Goal: Task Accomplishment & Management: Use online tool/utility

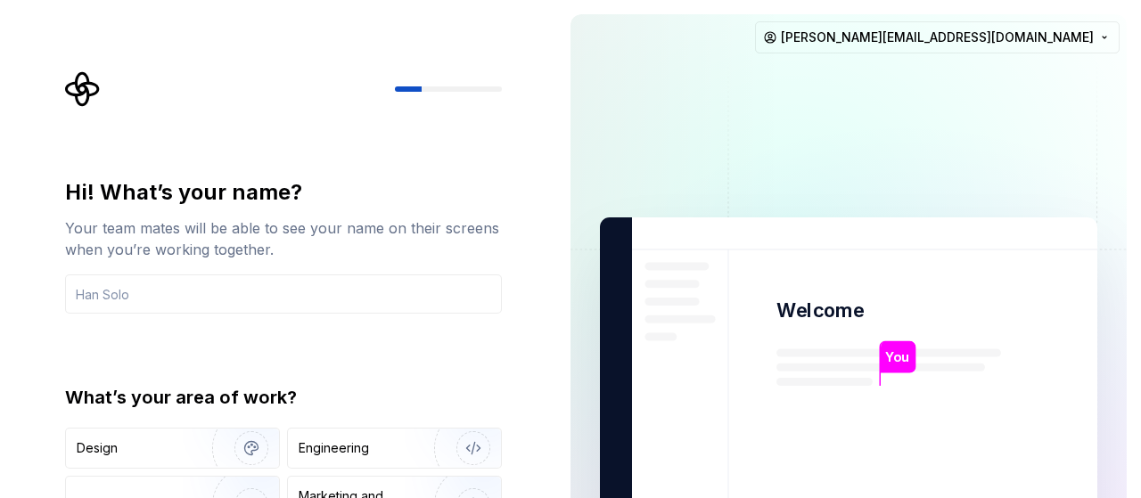
click at [365, 271] on div "Hi! What’s your name? Your team mates will be able to see your name on their sc…" at bounding box center [283, 245] width 437 height 135
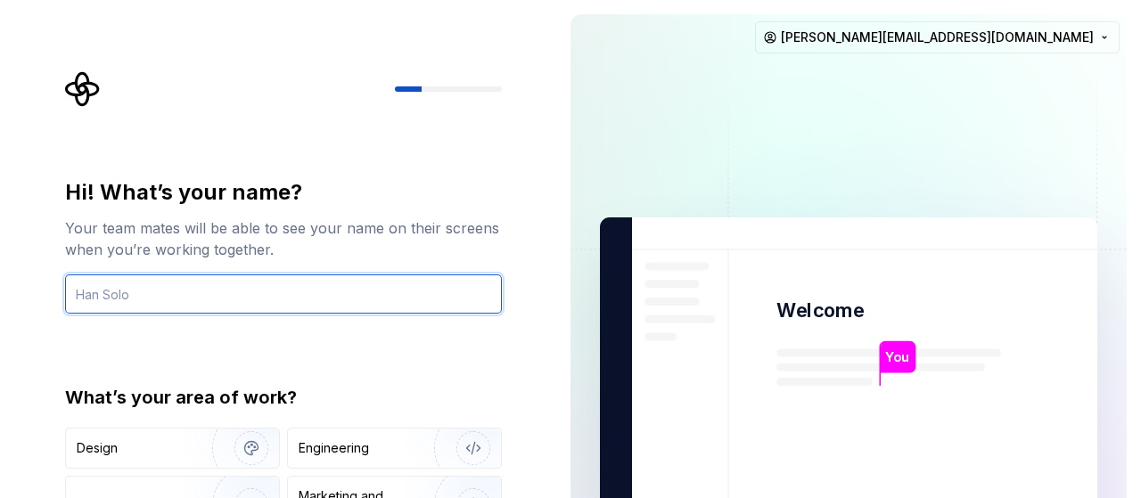
click at [306, 288] on input "text" at bounding box center [283, 293] width 437 height 39
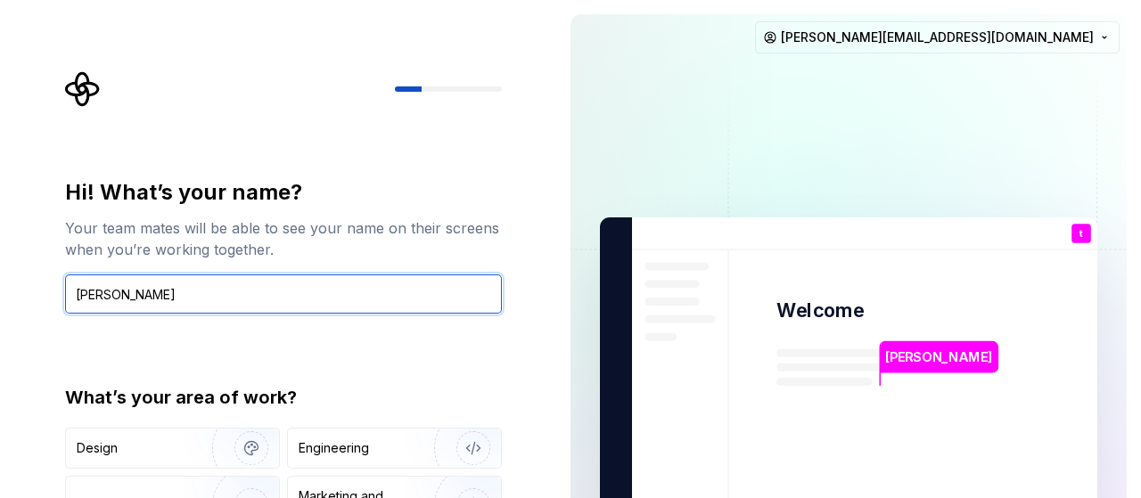
type input "[PERSON_NAME]"
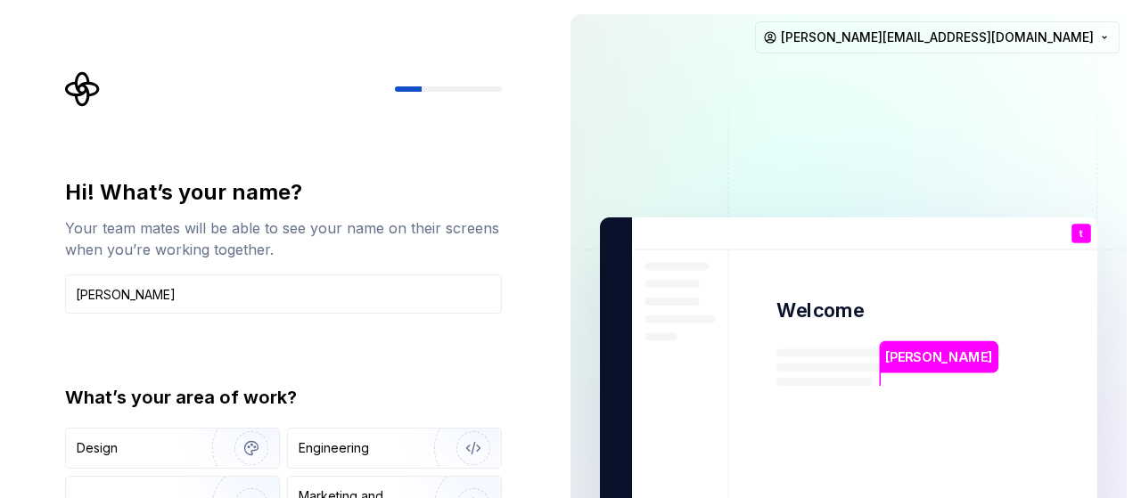
click at [858, 123] on img at bounding box center [848, 402] width 722 height 842
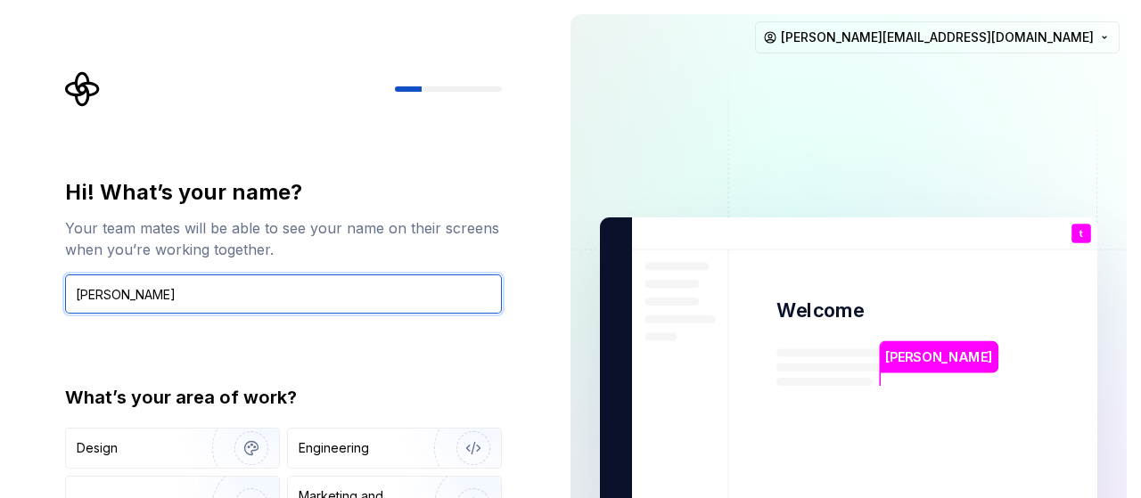
click at [391, 299] on input "[PERSON_NAME]" at bounding box center [283, 293] width 437 height 39
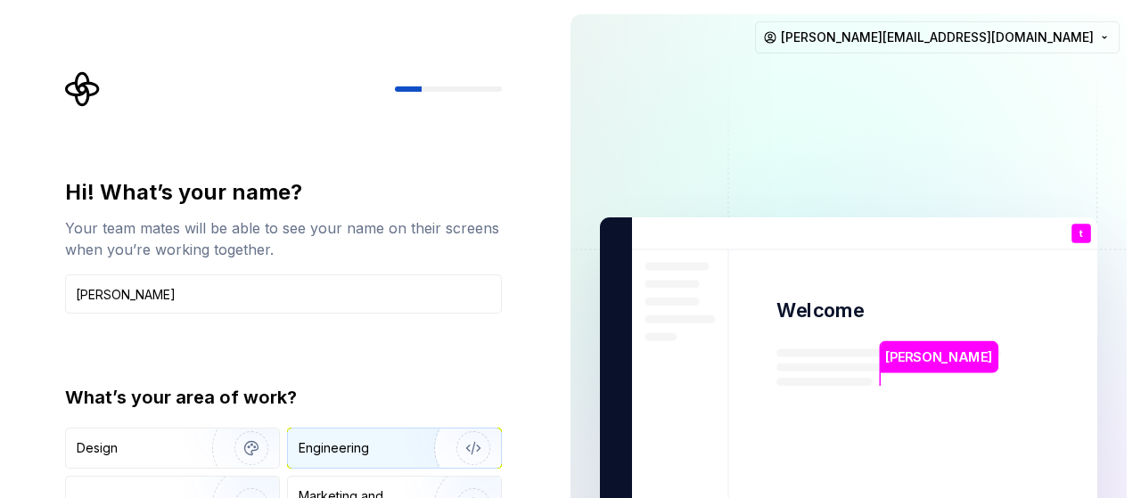
click at [366, 446] on div "Engineering" at bounding box center [334, 448] width 70 height 18
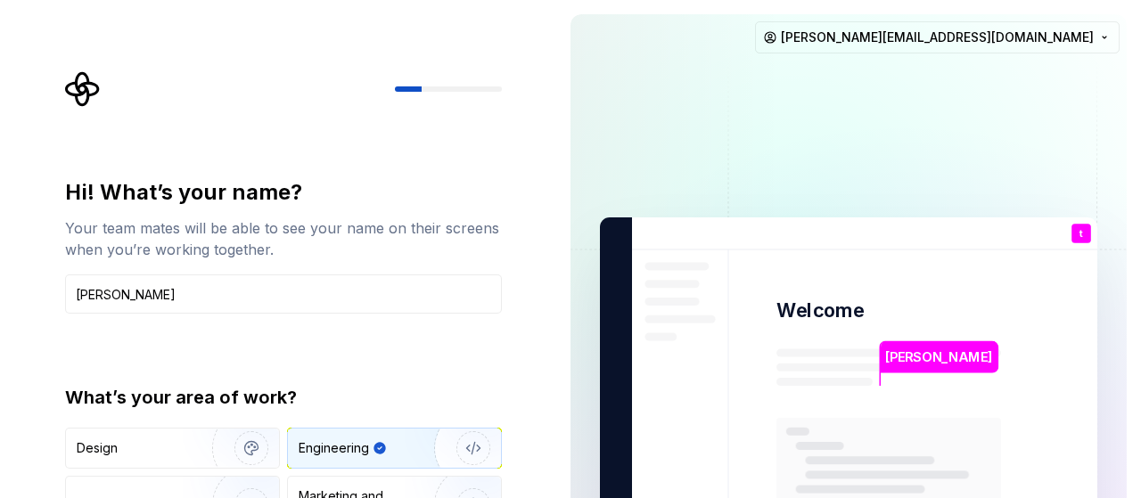
type button "Engineering"
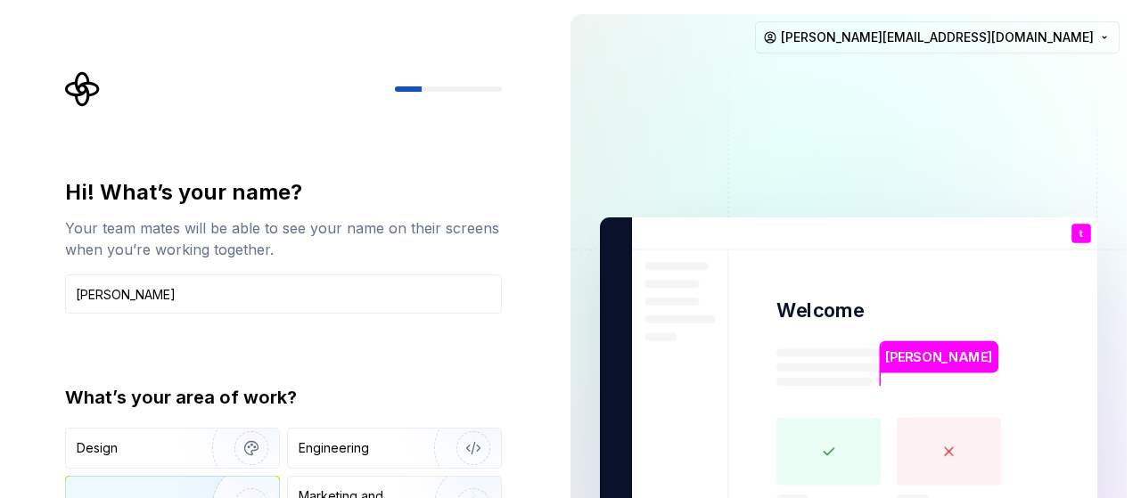
type button "Product"
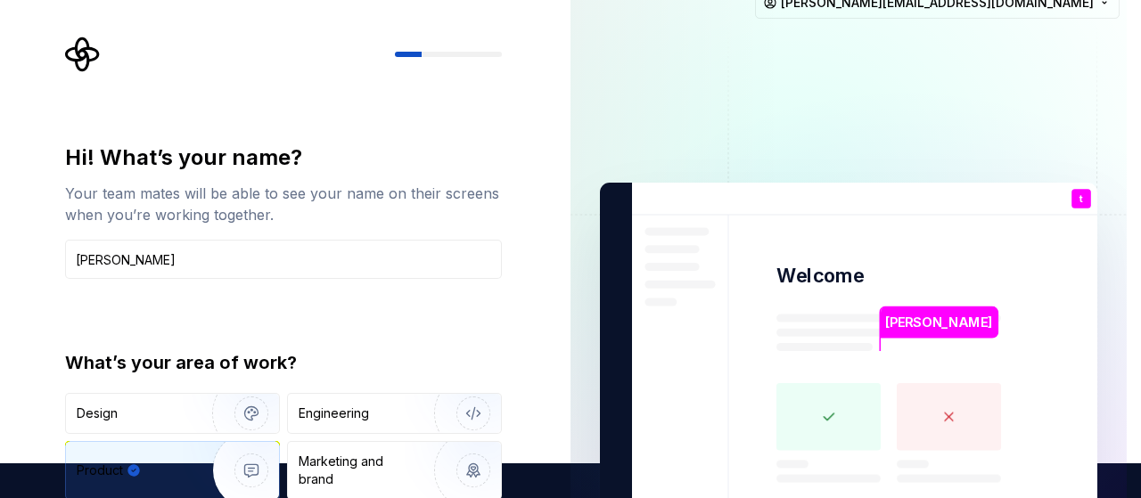
type button "Brand"
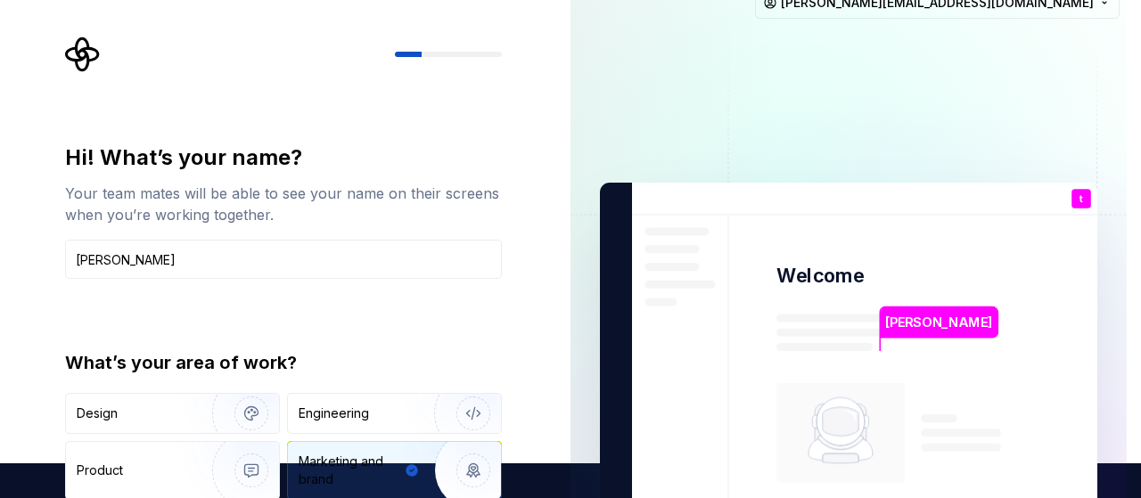
type button "Other"
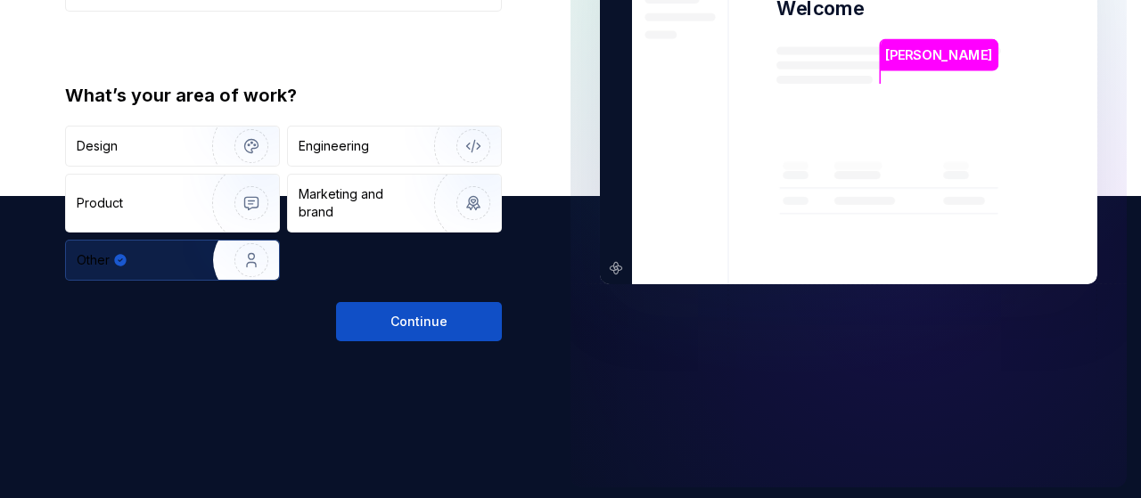
scroll to position [303, 0]
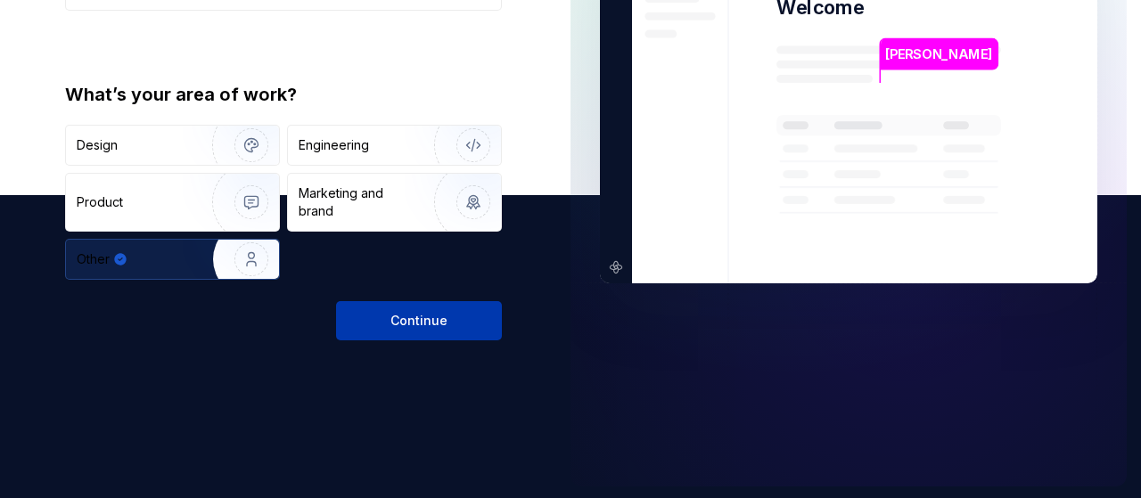
click at [402, 306] on button "Continue" at bounding box center [419, 320] width 166 height 39
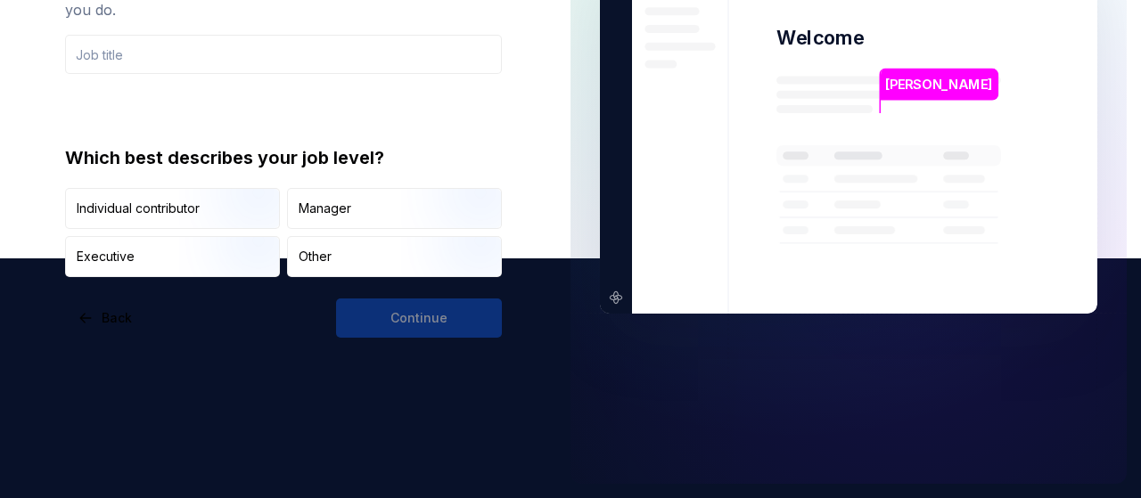
scroll to position [238, 0]
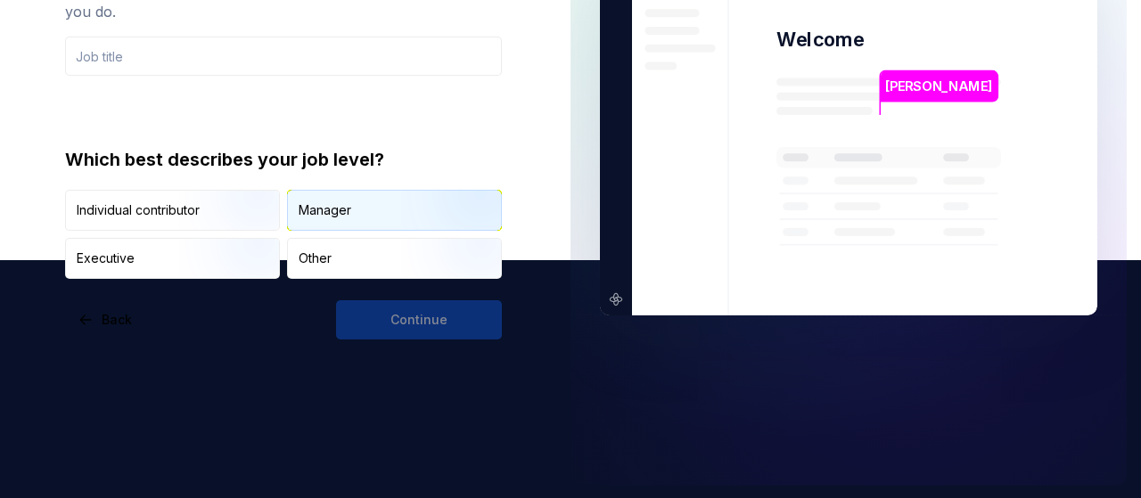
click at [341, 197] on div "Manager" at bounding box center [394, 210] width 213 height 39
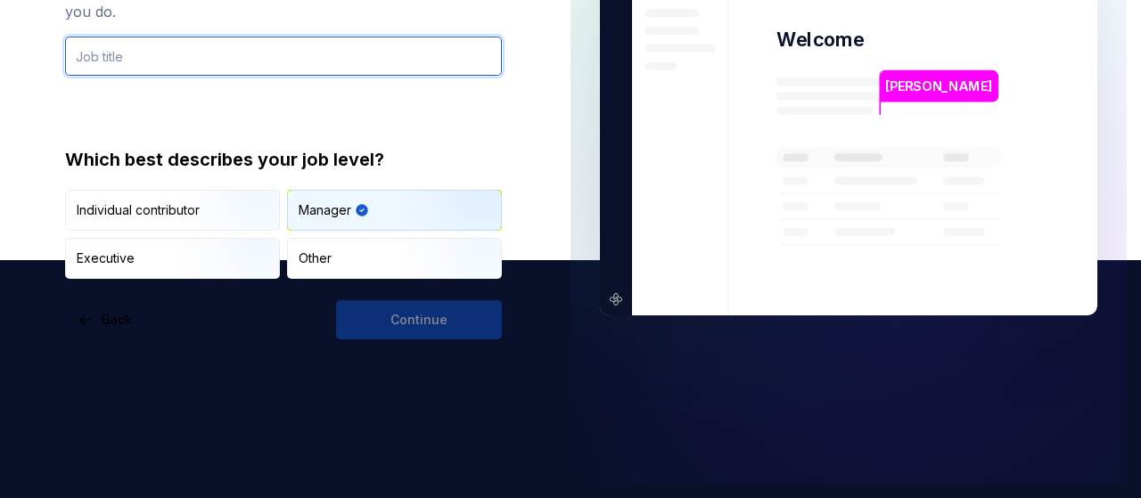
click at [221, 74] on input "text" at bounding box center [283, 56] width 437 height 39
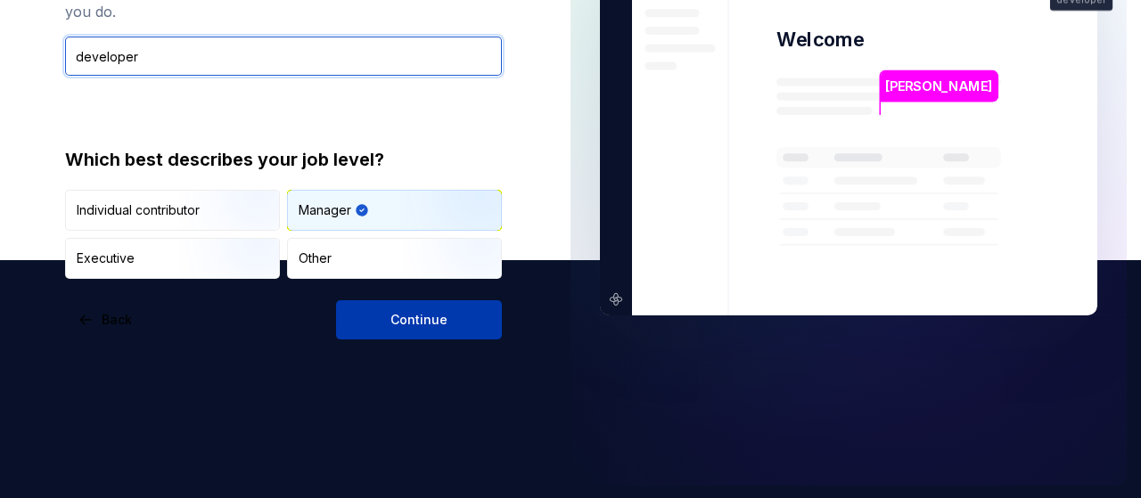
type input "developer"
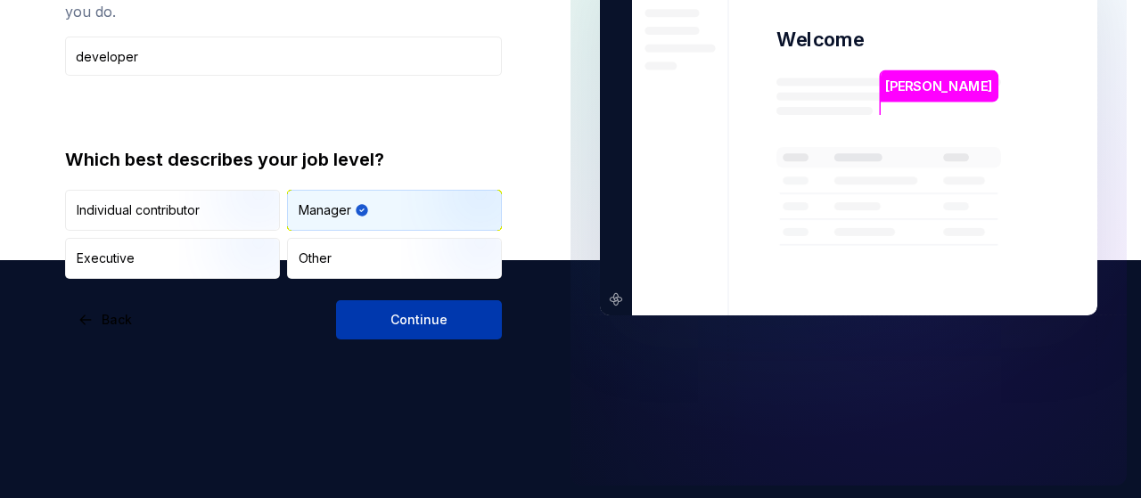
click at [444, 321] on span "Continue" at bounding box center [418, 320] width 57 height 18
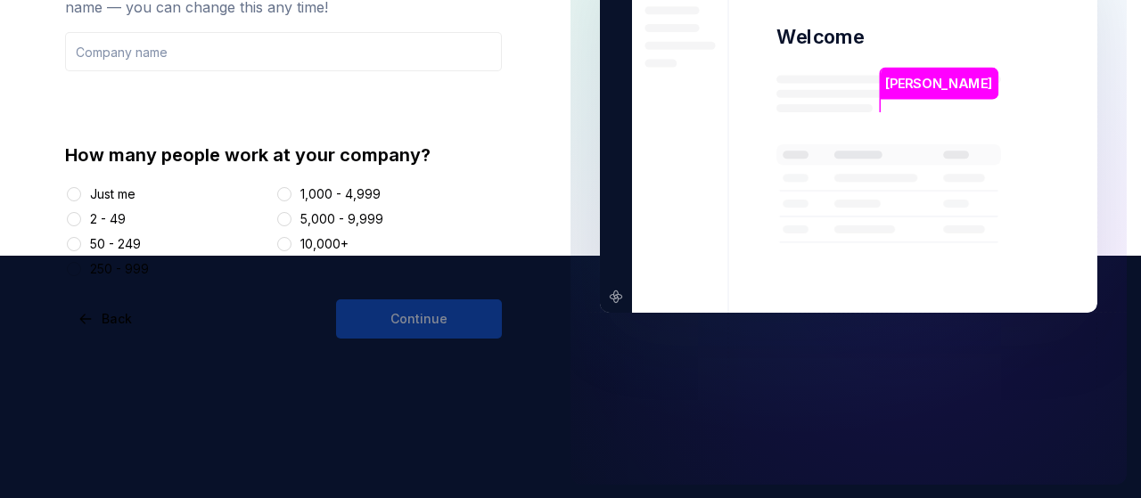
click at [107, 240] on div "50 - 249" at bounding box center [115, 244] width 51 height 18
click at [81, 240] on button "50 - 249" at bounding box center [74, 244] width 14 height 14
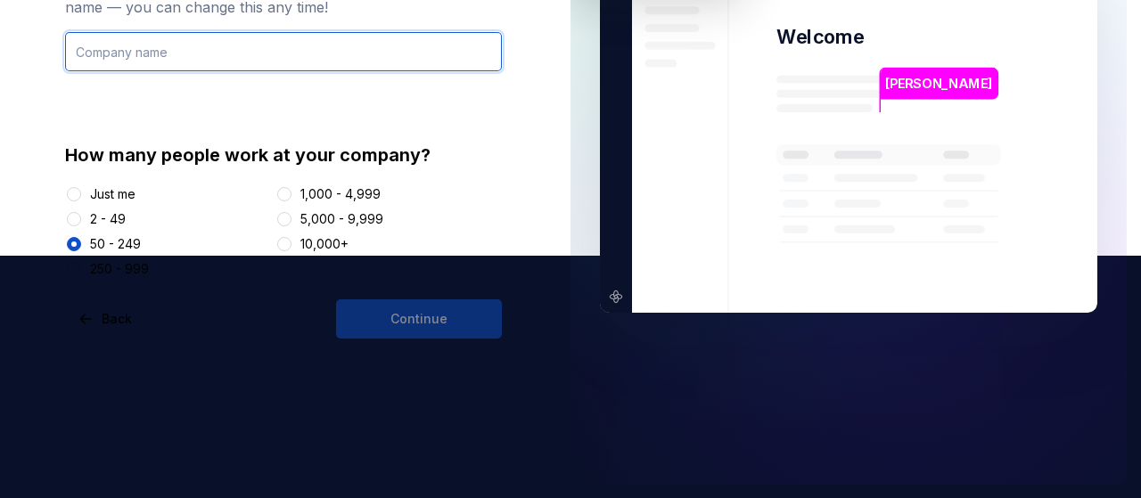
click at [217, 34] on input "text" at bounding box center [283, 51] width 437 height 39
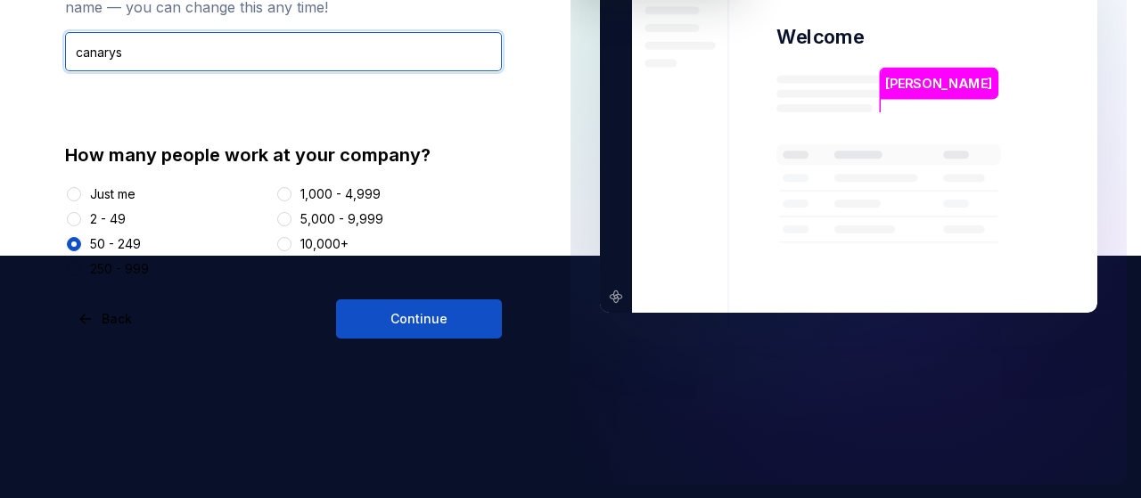
type input "canarys"
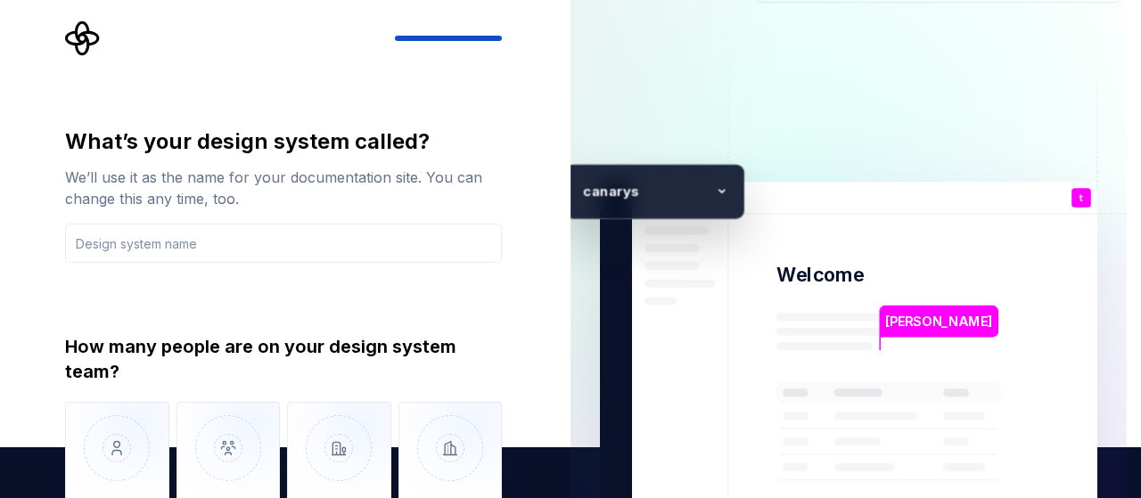
scroll to position [45, 0]
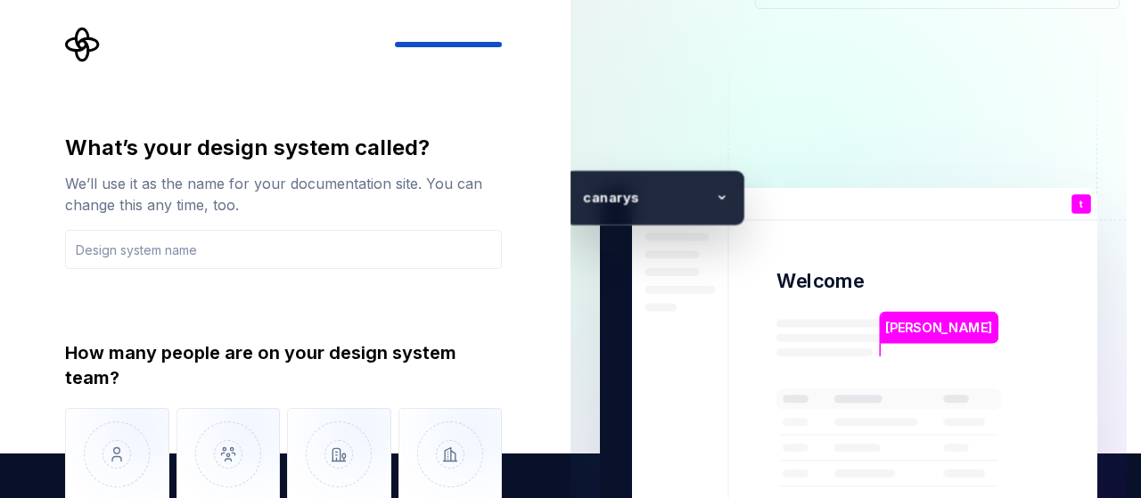
click at [433, 253] on input "text" at bounding box center [283, 249] width 437 height 39
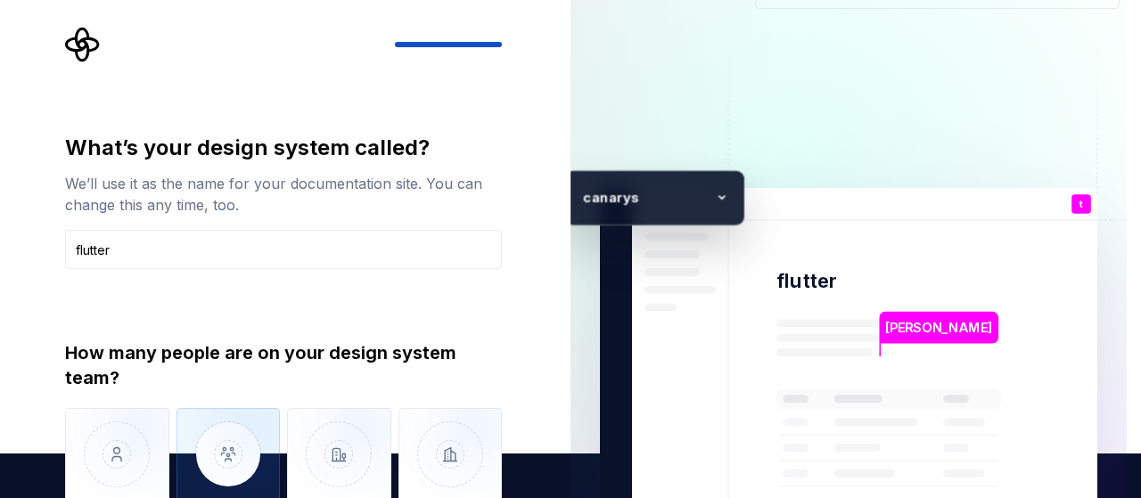
type input "flutter"
click at [223, 450] on img "button" at bounding box center [228, 467] width 104 height 119
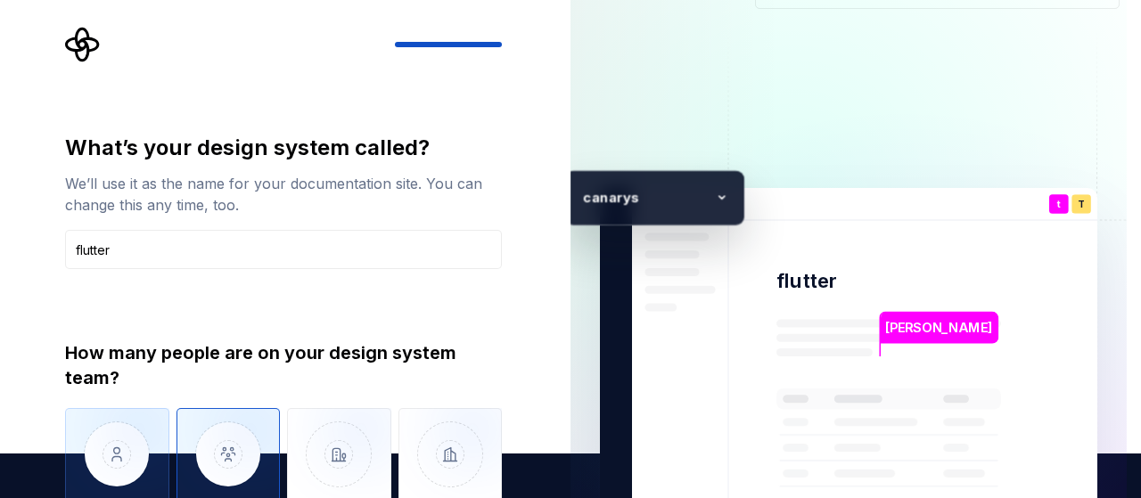
click at [136, 447] on img "button" at bounding box center [117, 467] width 104 height 119
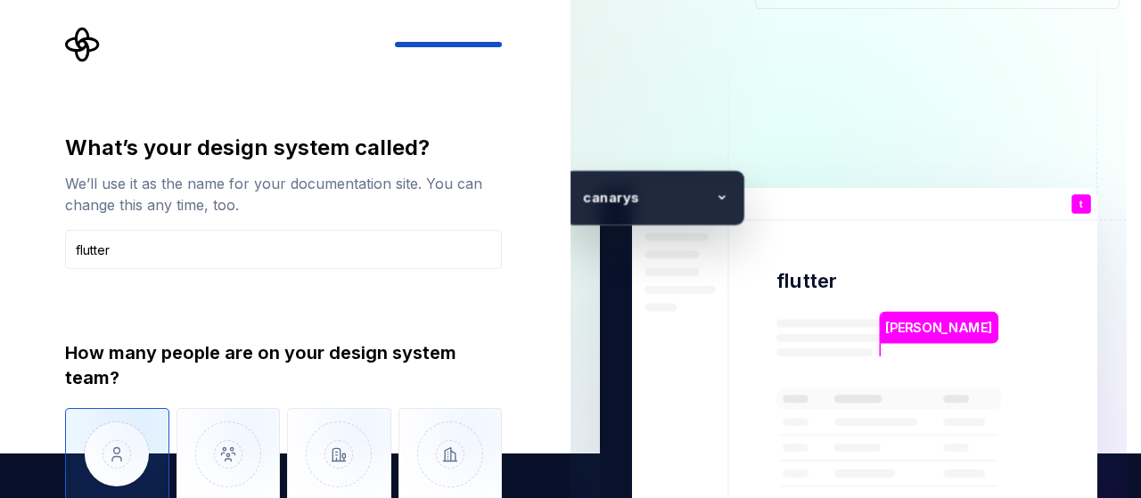
type button "Only one person"
click at [668, 184] on div "c anarys" at bounding box center [654, 197] width 180 height 55
click at [224, 449] on img "button" at bounding box center [228, 467] width 104 height 119
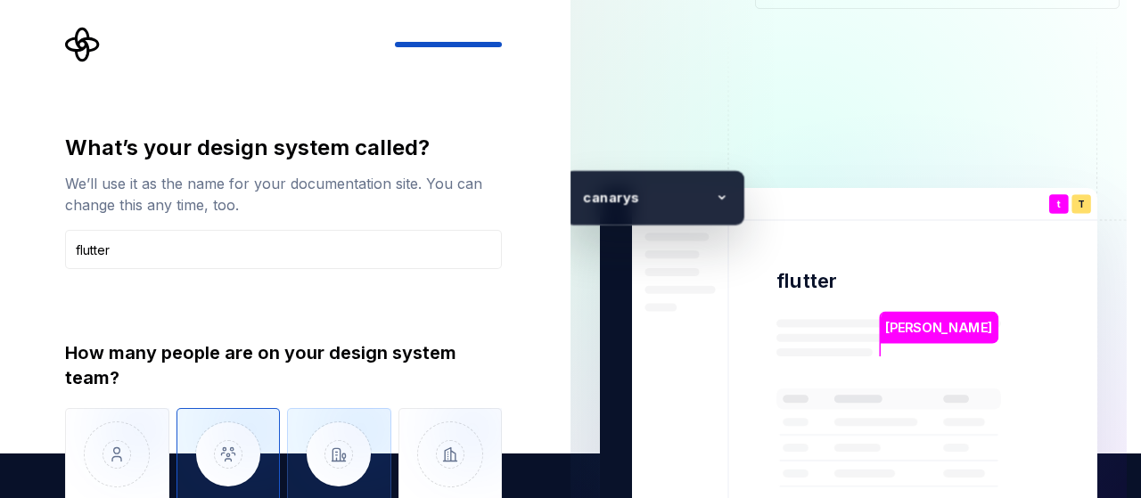
click at [323, 451] on img "button" at bounding box center [339, 467] width 104 height 119
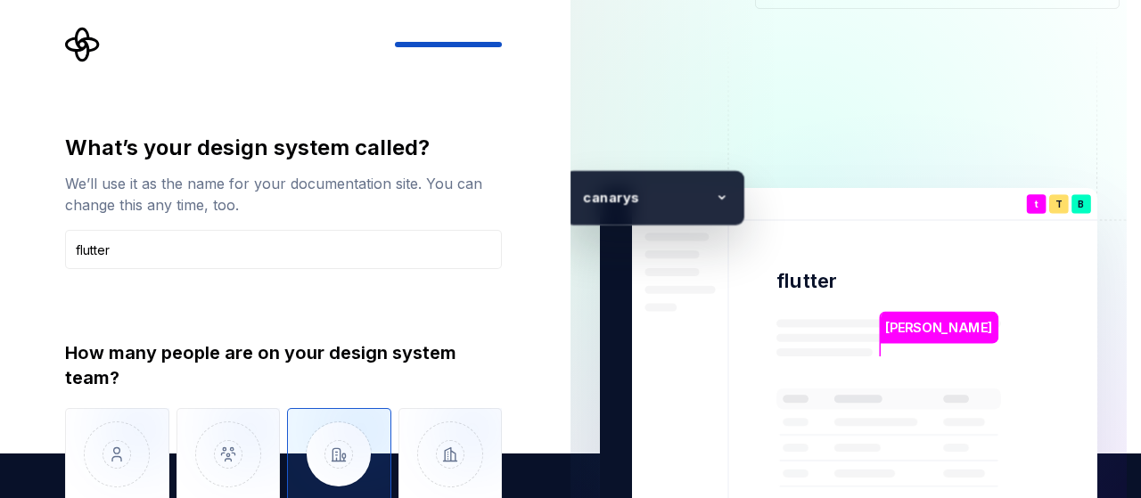
click at [369, 452] on img "button" at bounding box center [339, 467] width 104 height 119
click at [435, 446] on img "button" at bounding box center [450, 467] width 104 height 119
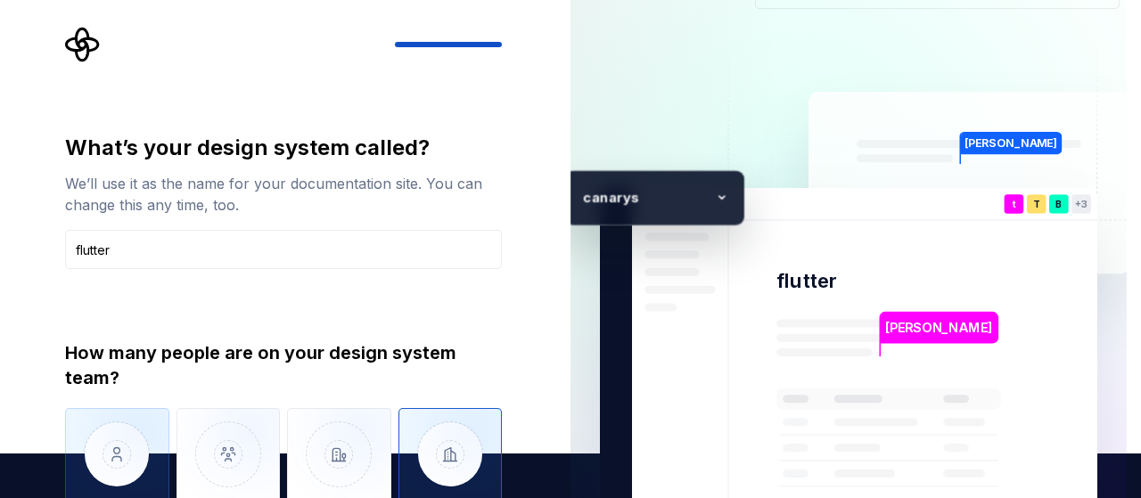
click at [119, 424] on img "button" at bounding box center [117, 467] width 104 height 119
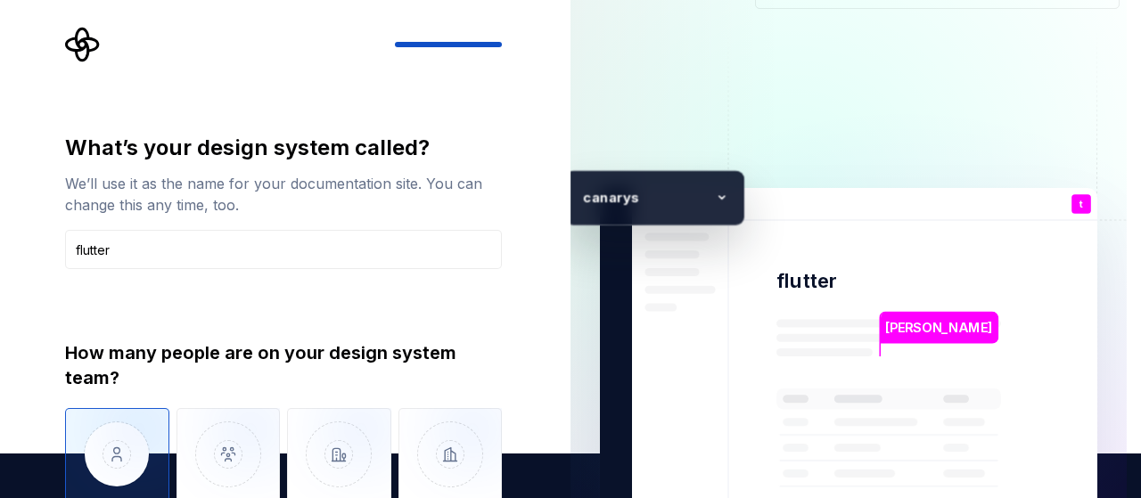
click at [105, 461] on img "button" at bounding box center [117, 467] width 104 height 119
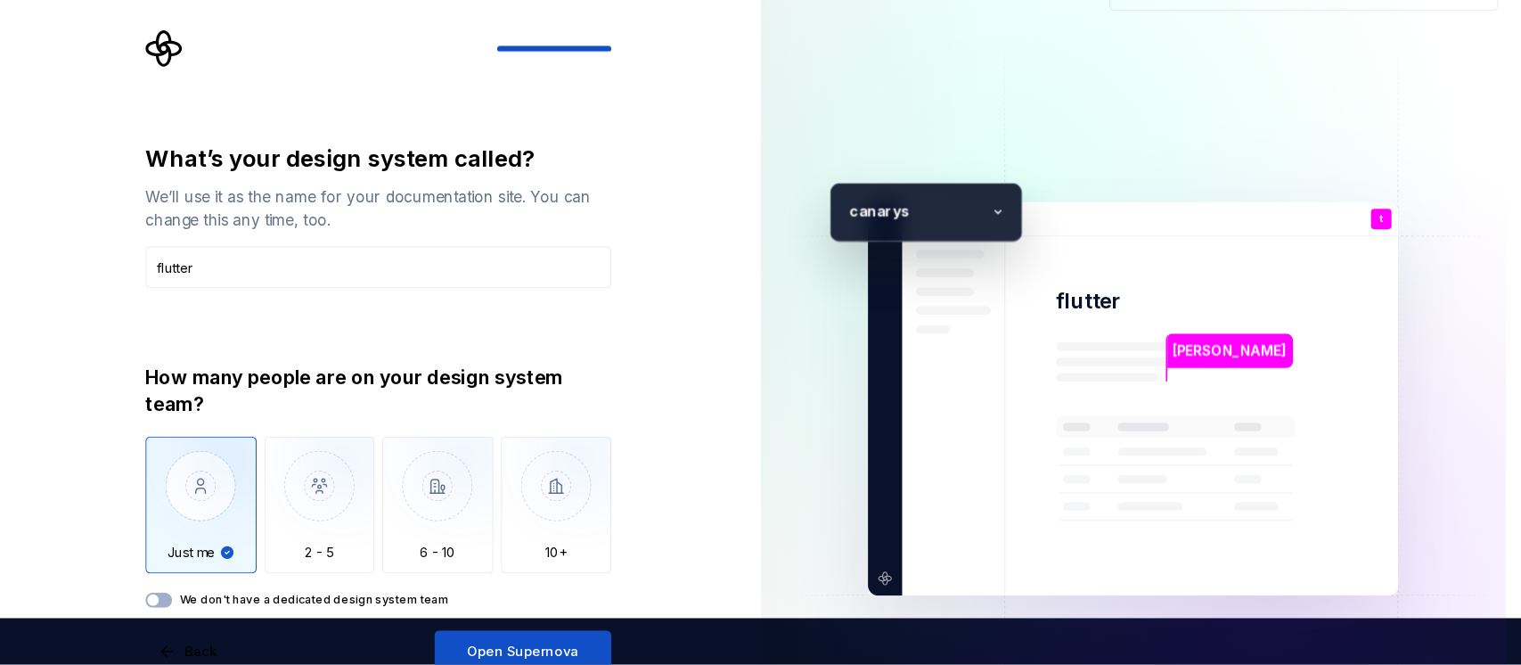
scroll to position [44, 0]
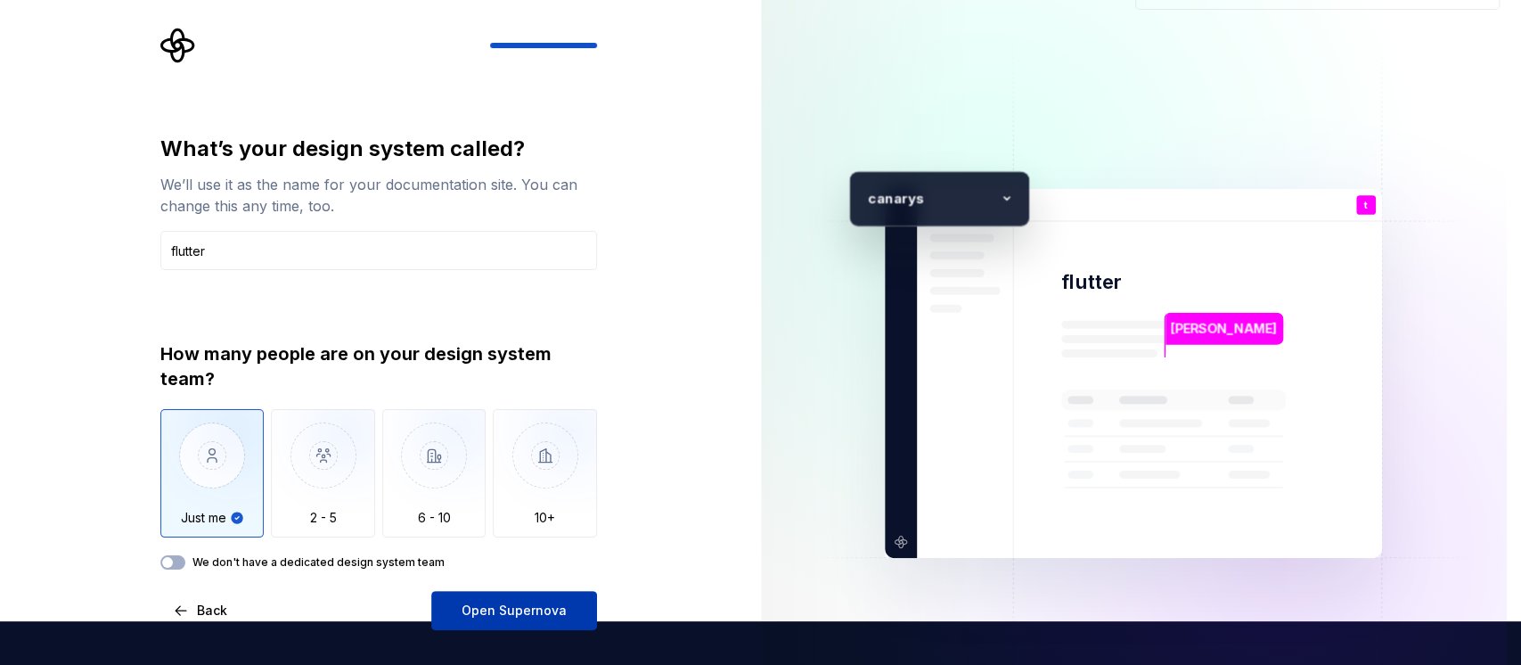
drag, startPoint x: 982, startPoint y: 22, endPoint x: 563, endPoint y: 601, distance: 714.1
click at [563, 497] on button "Open Supernova" at bounding box center [514, 610] width 166 height 39
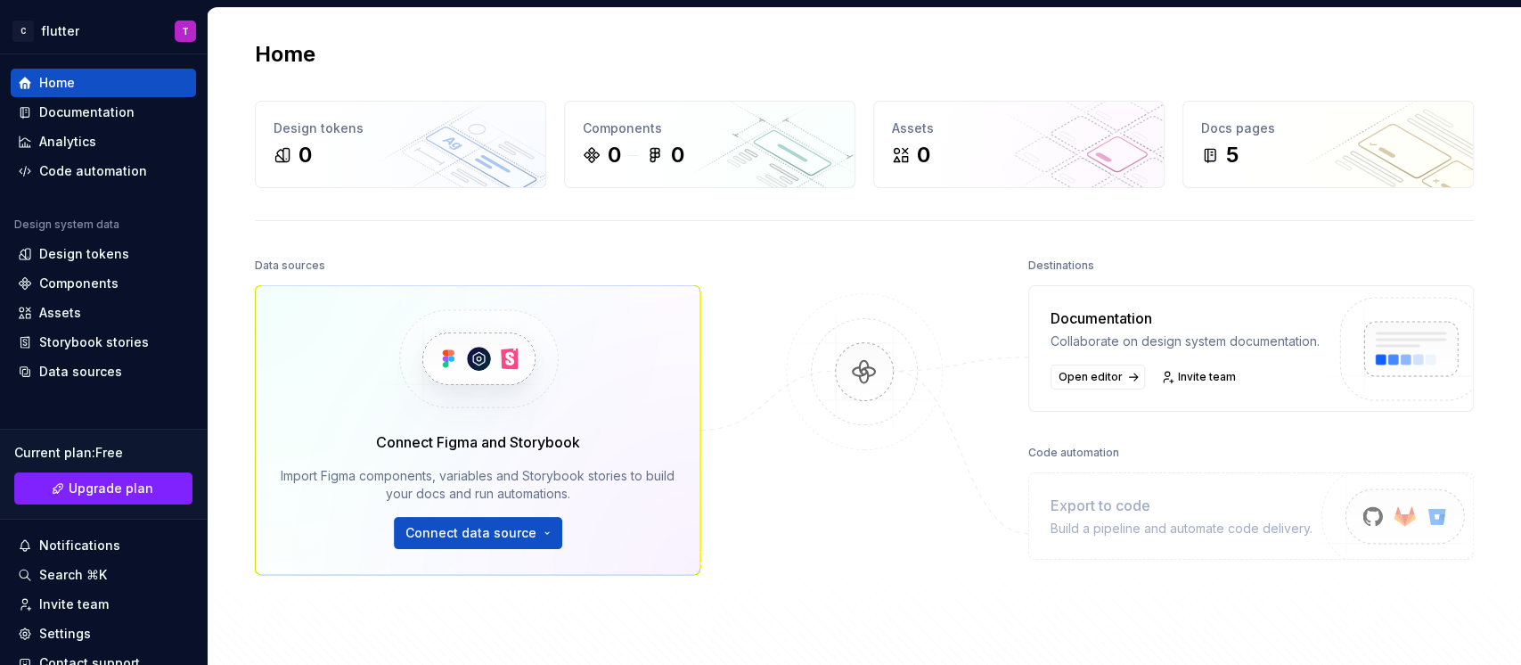
scroll to position [50, 0]
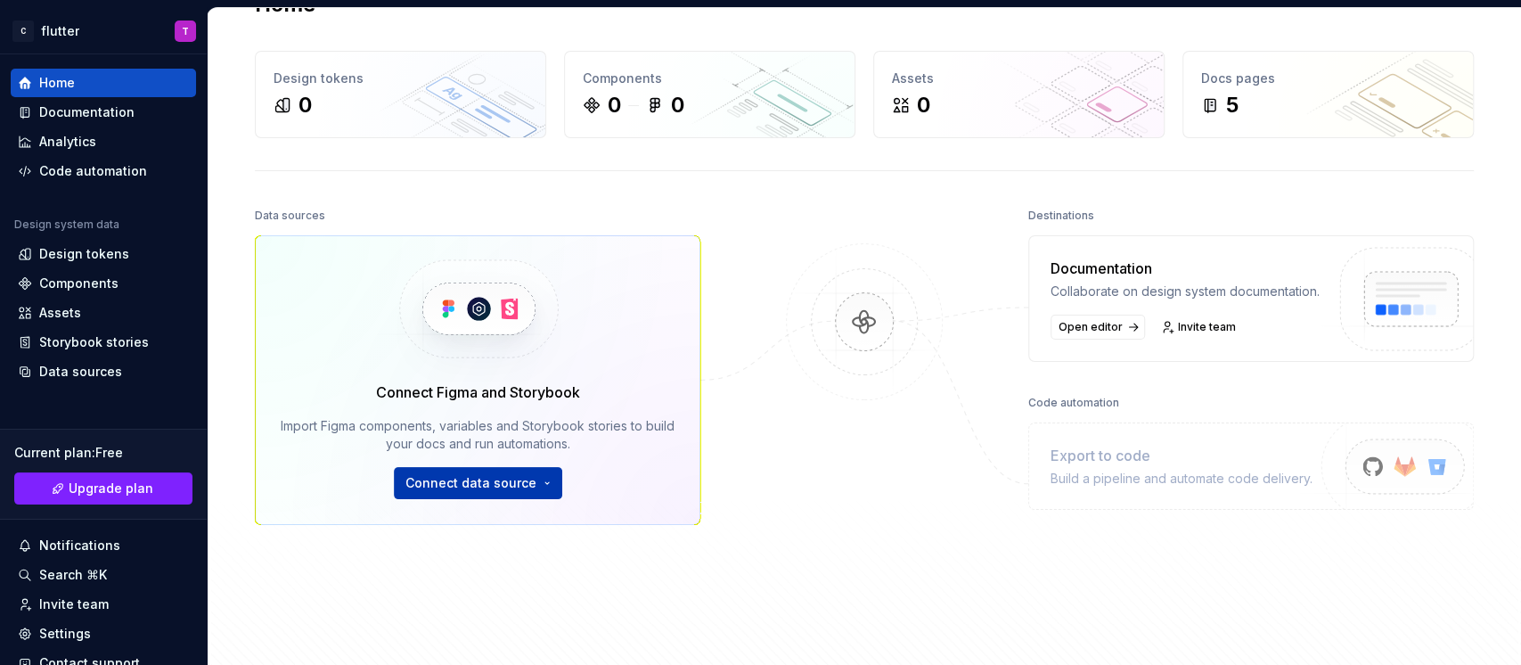
click at [528, 481] on html "C flutter T Home Documentation Analytics Code automation Design system data Des…" at bounding box center [760, 332] width 1521 height 665
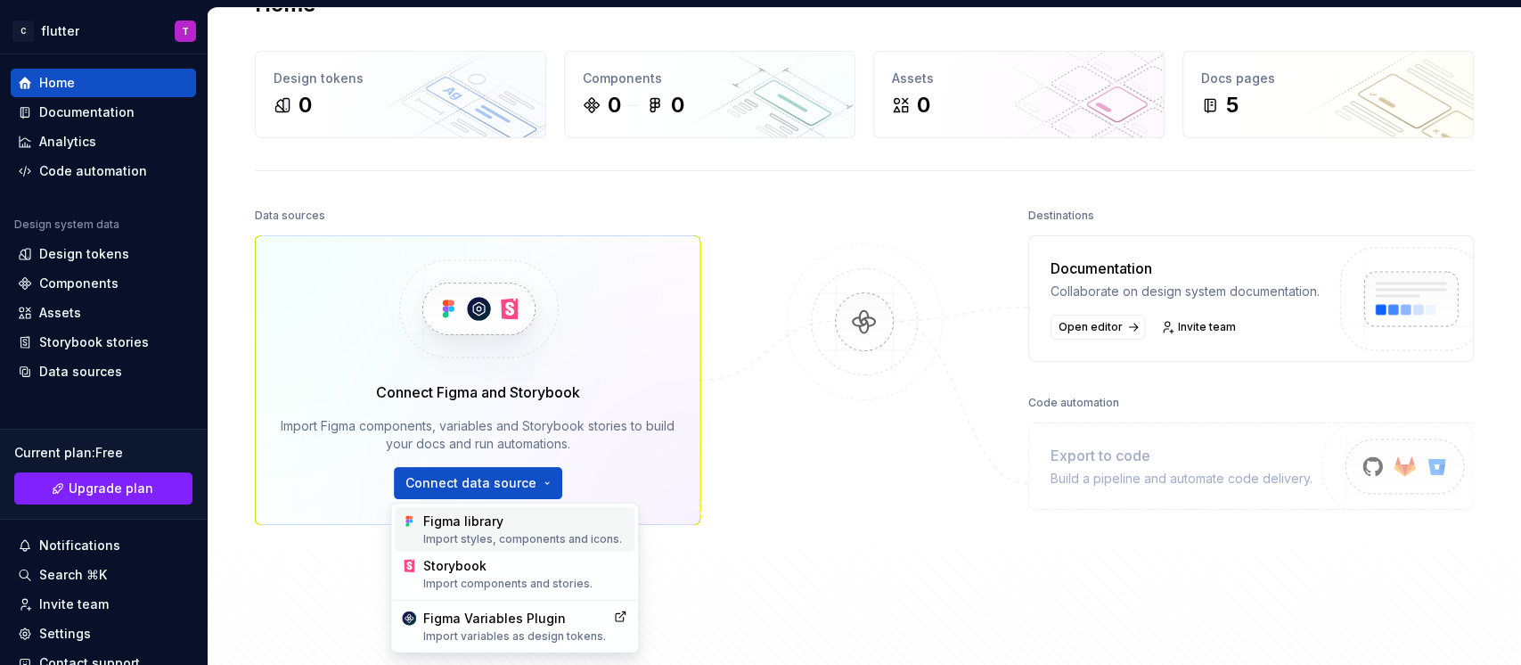
click at [531, 497] on div "Import styles, components and icons." at bounding box center [525, 539] width 204 height 14
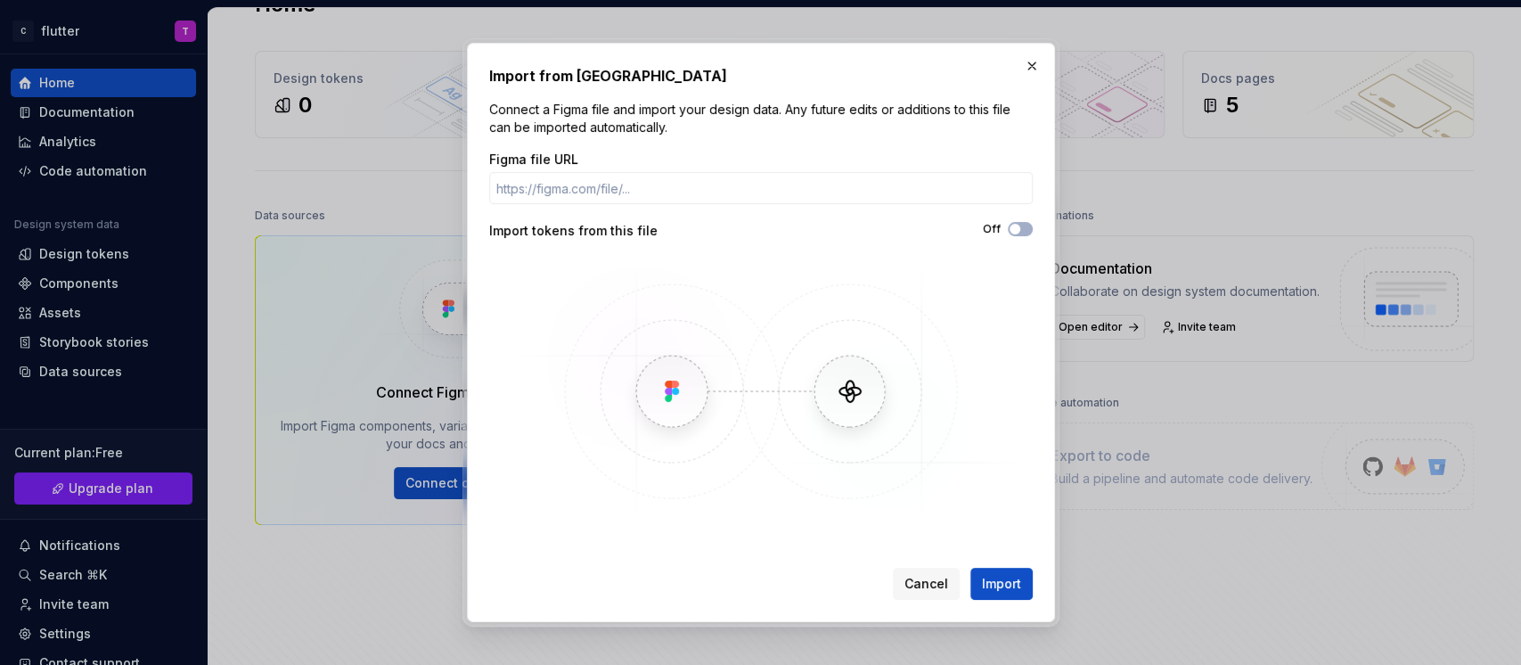
click at [660, 390] on img at bounding box center [761, 391] width 517 height 267
click at [993, 497] on span "Import" at bounding box center [1001, 584] width 39 height 18
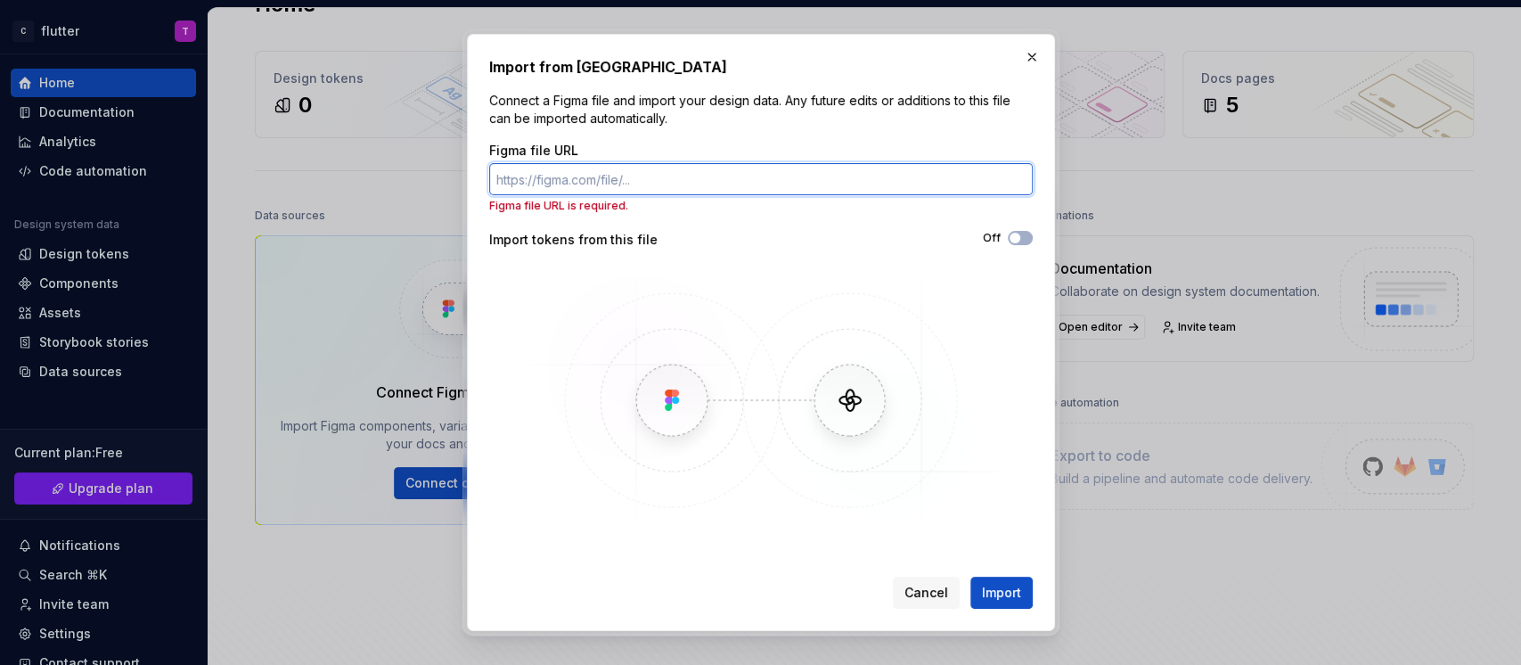
click at [781, 182] on input "Figma file URL" at bounding box center [761, 179] width 544 height 32
paste input "[URL][DOMAIN_NAME]"
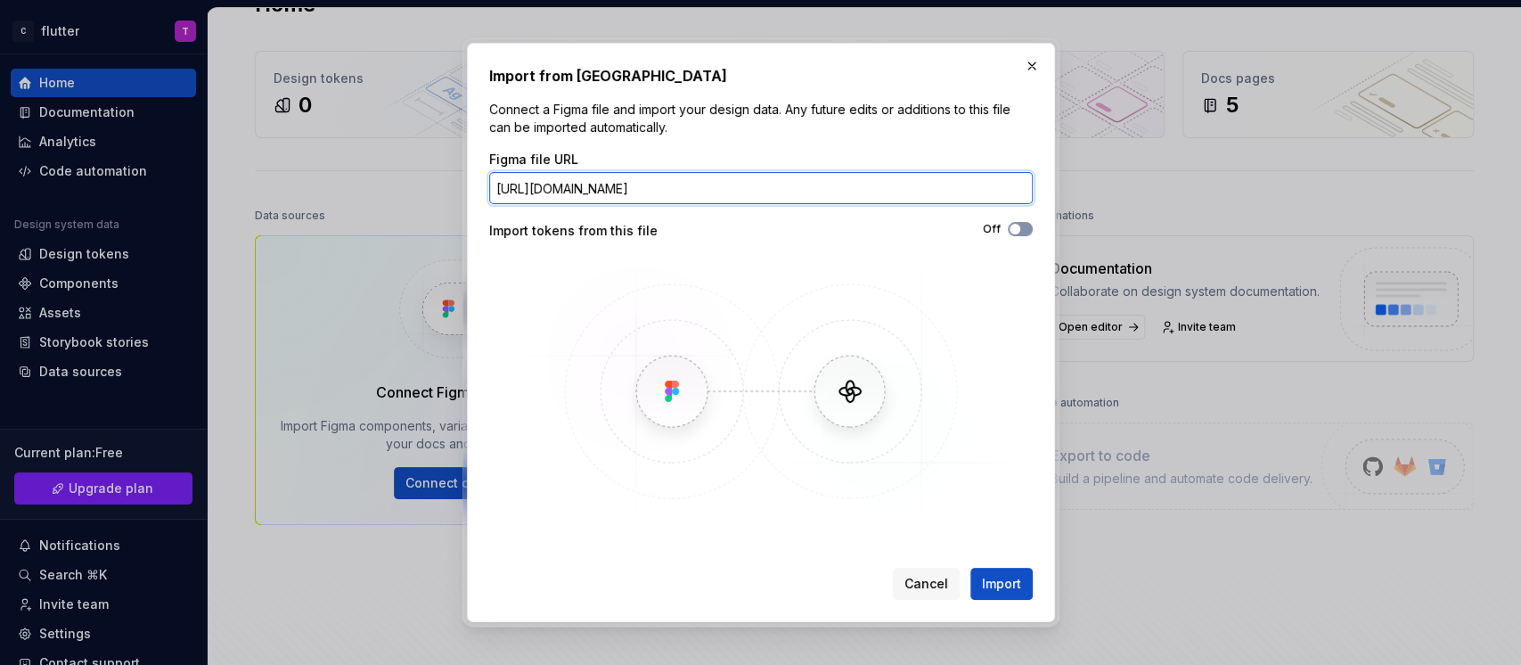
type input "[URL][DOMAIN_NAME]"
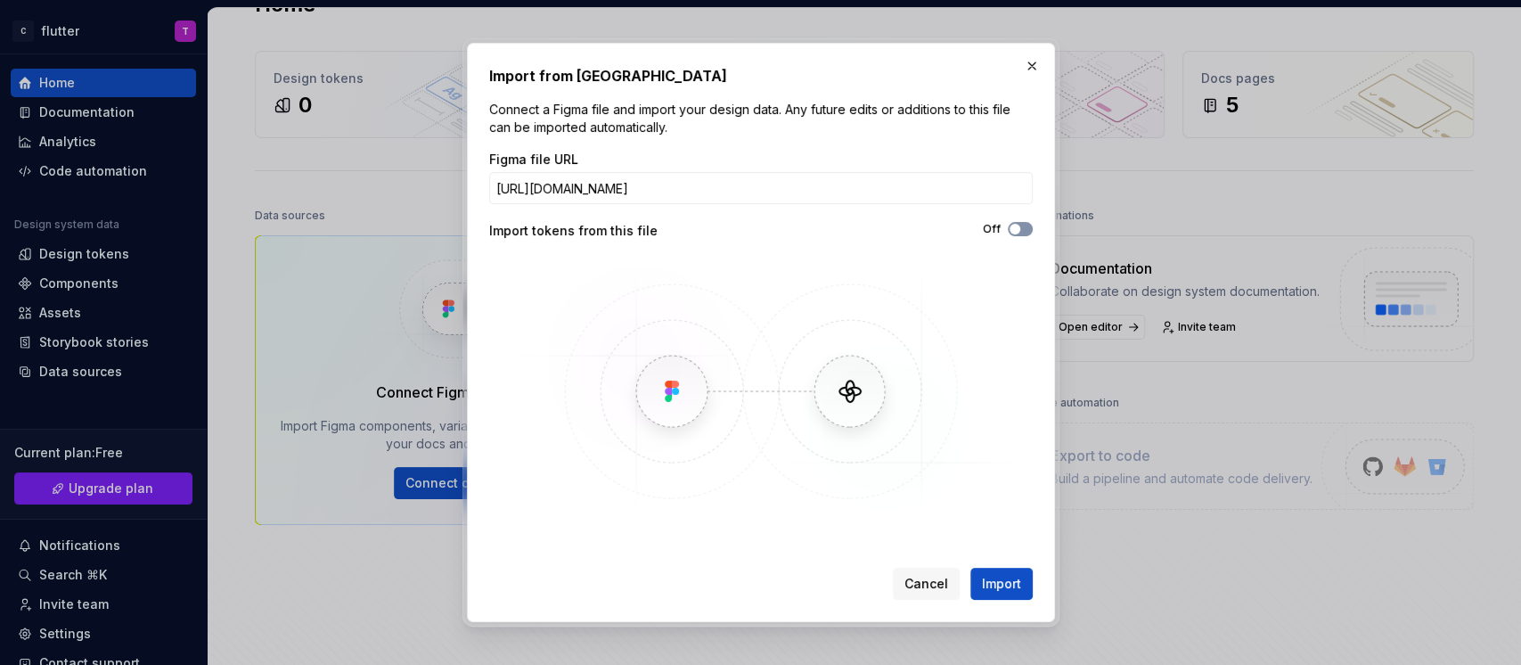
scroll to position [0, 0]
click at [1024, 233] on button "Off" at bounding box center [1020, 229] width 25 height 14
click at [1024, 233] on span "button" at bounding box center [1025, 229] width 11 height 11
click at [1024, 233] on button "Off" at bounding box center [1020, 229] width 25 height 14
click at [688, 381] on img at bounding box center [761, 391] width 517 height 267
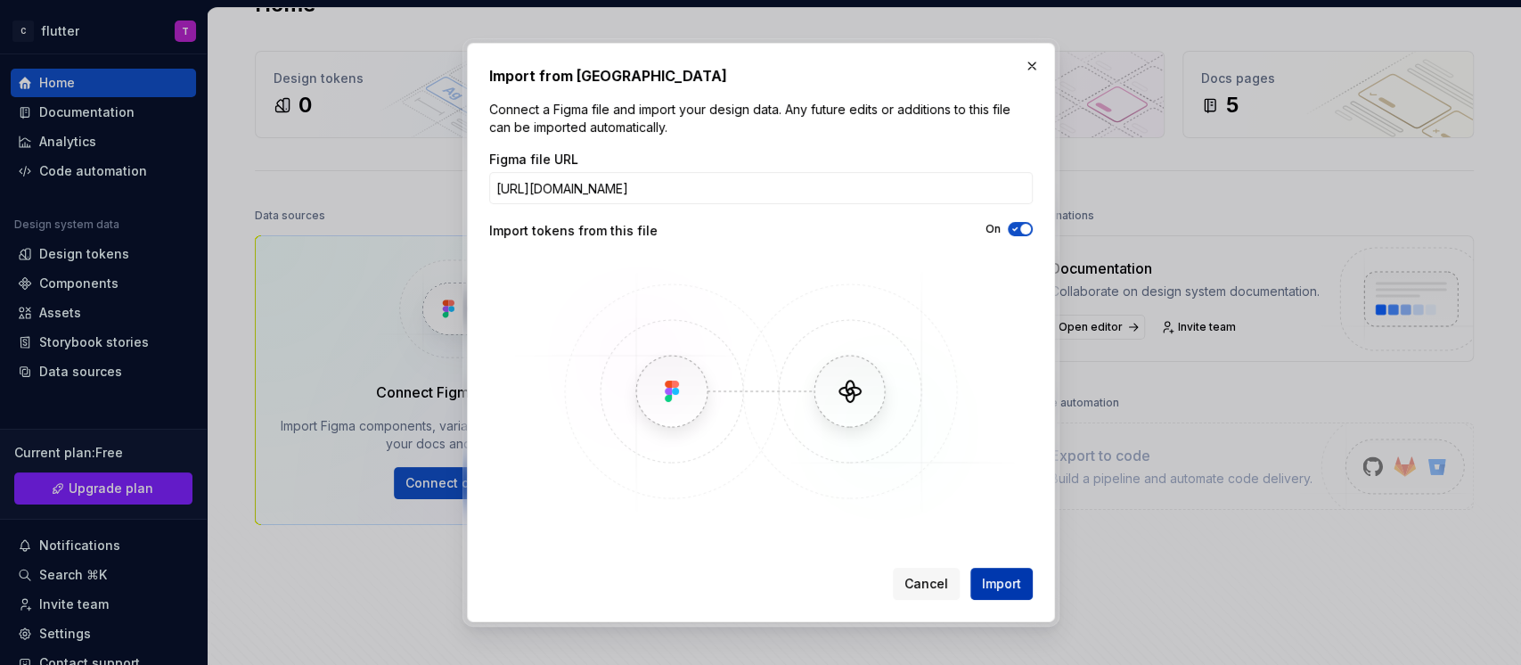
click at [1003, 497] on span "Import" at bounding box center [1001, 584] width 39 height 18
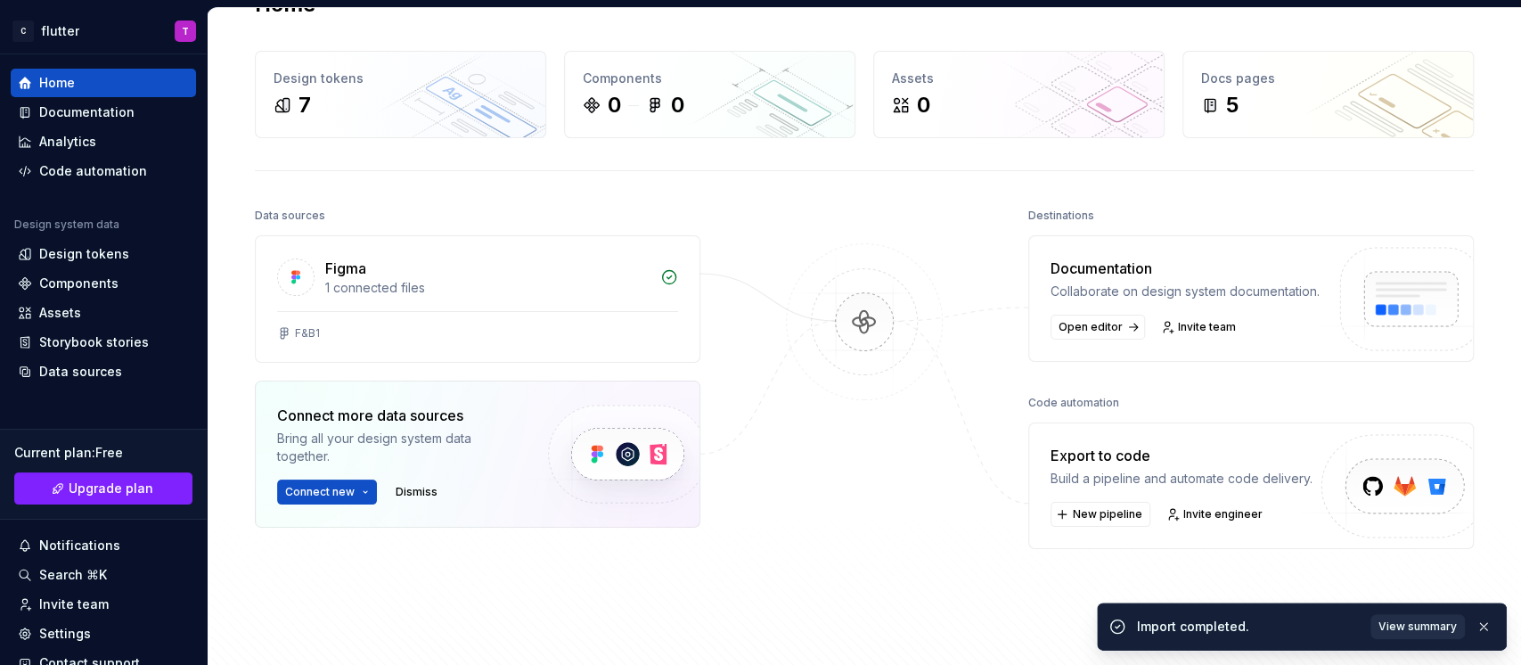
click at [1140, 497] on span "View summary" at bounding box center [1418, 626] width 78 height 14
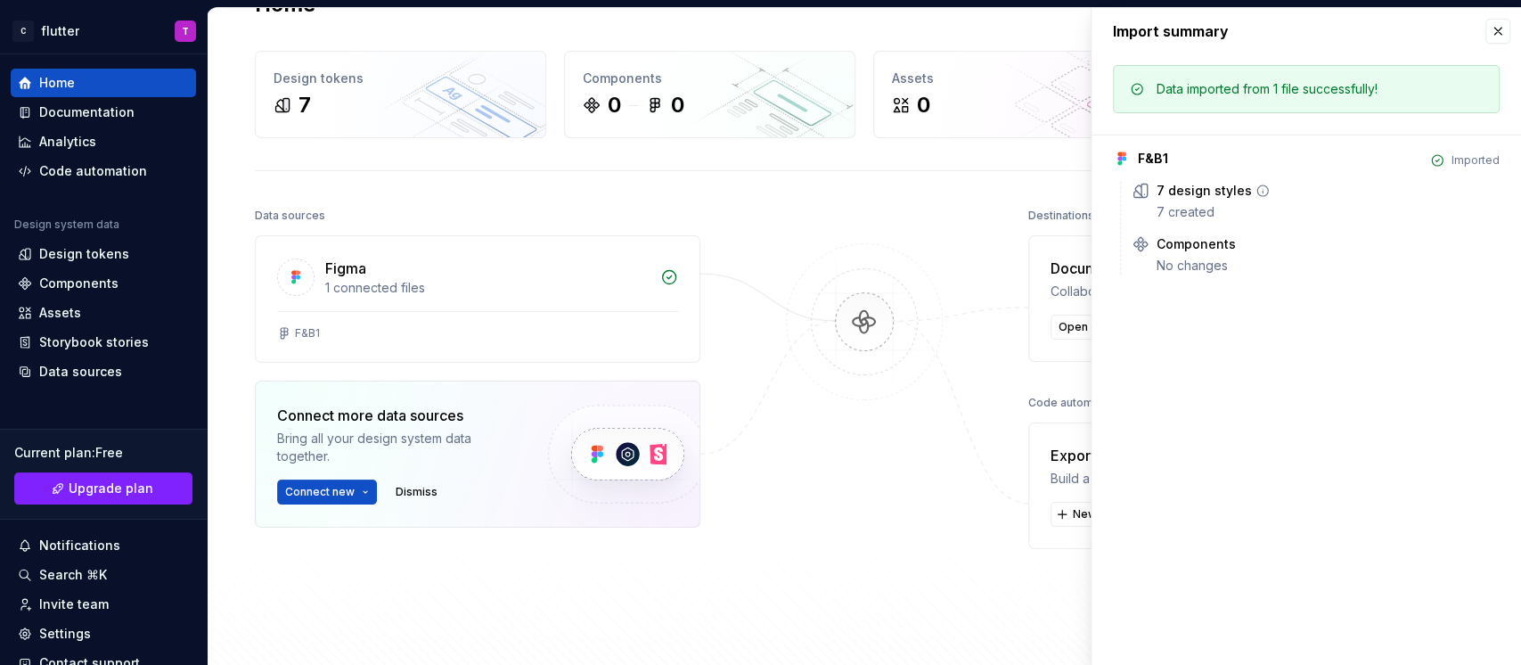
click at [1140, 203] on div "7 created" at bounding box center [1328, 212] width 343 height 18
click at [1140, 191] on icon at bounding box center [1262, 190] width 11 height 11
click at [903, 422] on img at bounding box center [864, 339] width 173 height 193
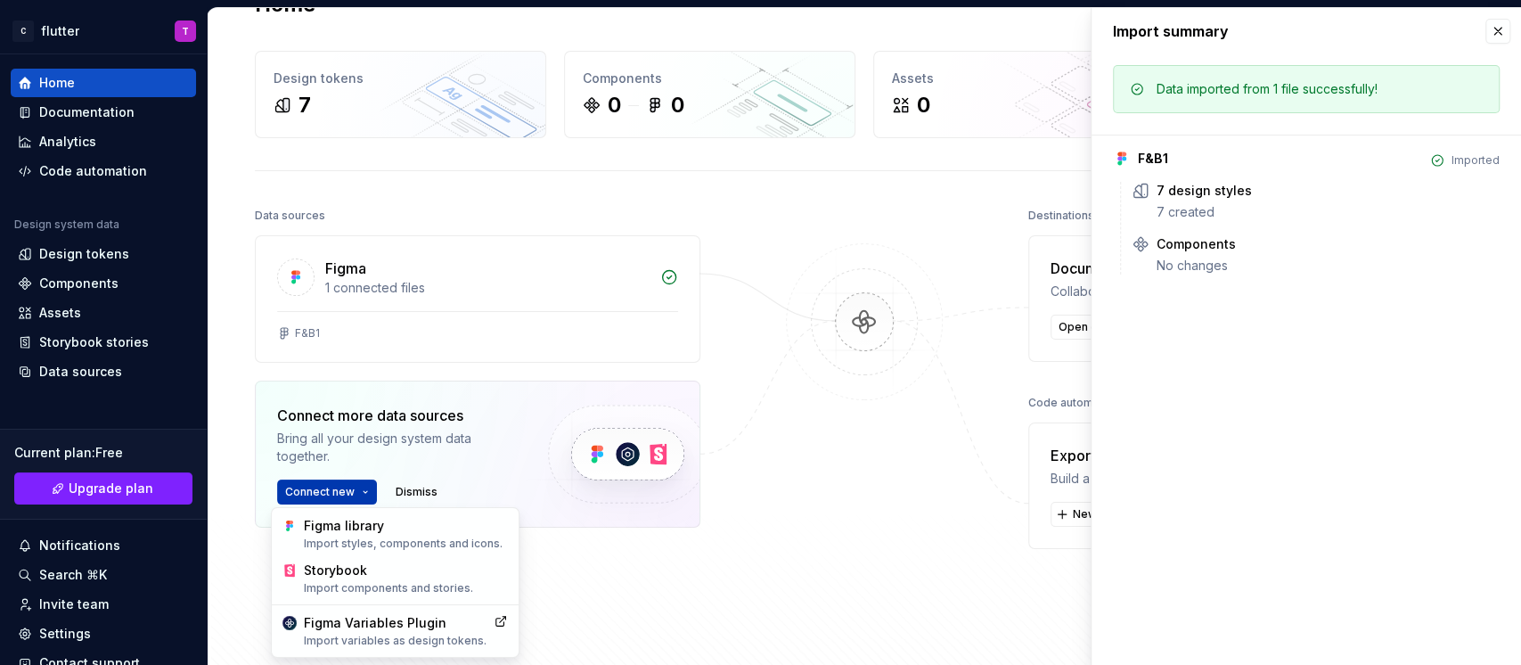
click at [355, 497] on html "C flutter T Home Documentation Analytics Code automation Design system data Des…" at bounding box center [760, 332] width 1521 height 665
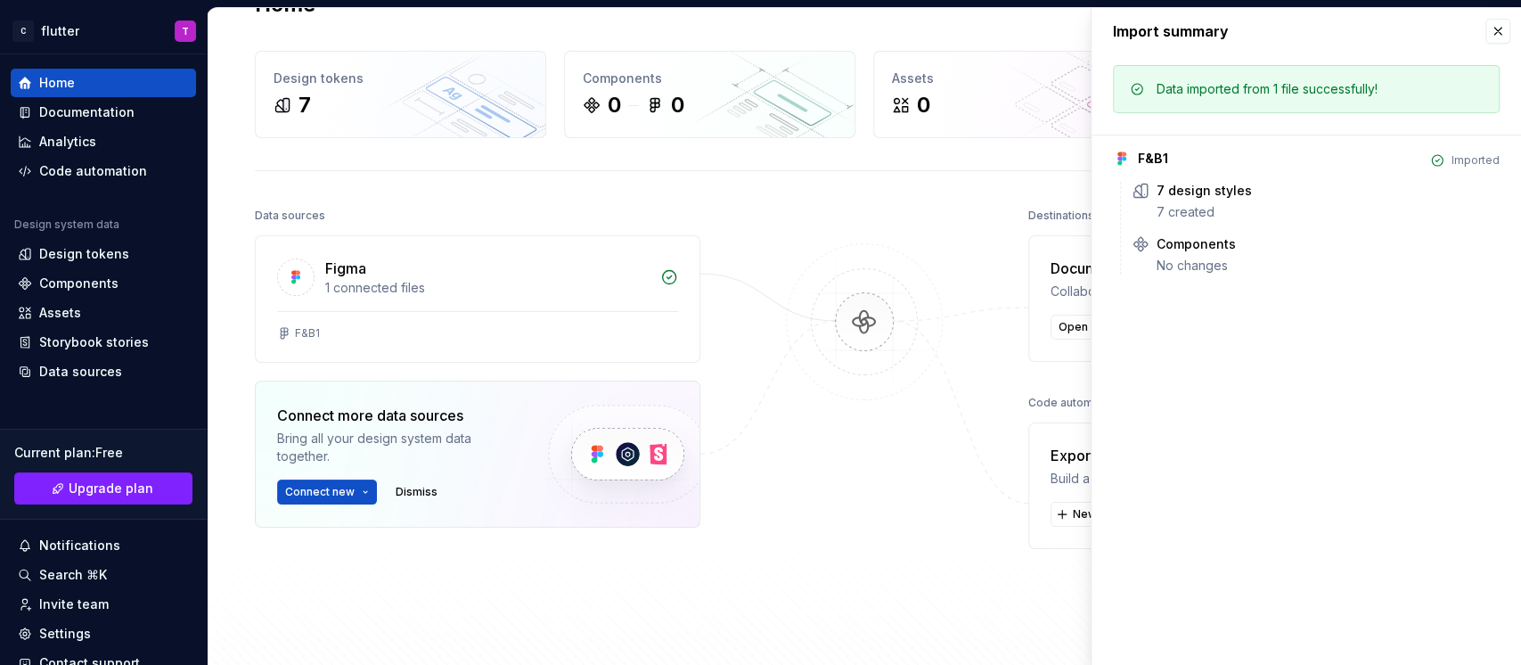
click at [598, 497] on html "C flutter T Home Documentation Analytics Code automation Design system data Des…" at bounding box center [760, 332] width 1521 height 665
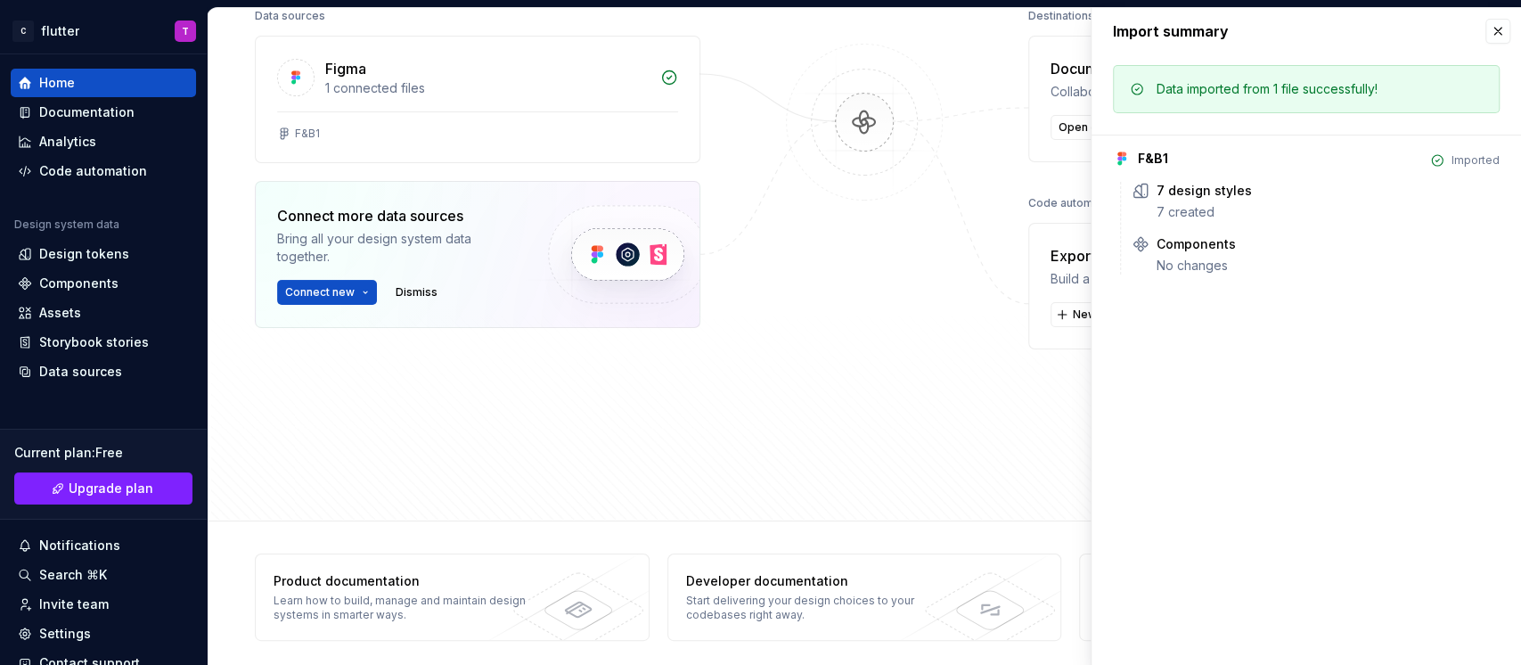
scroll to position [257, 0]
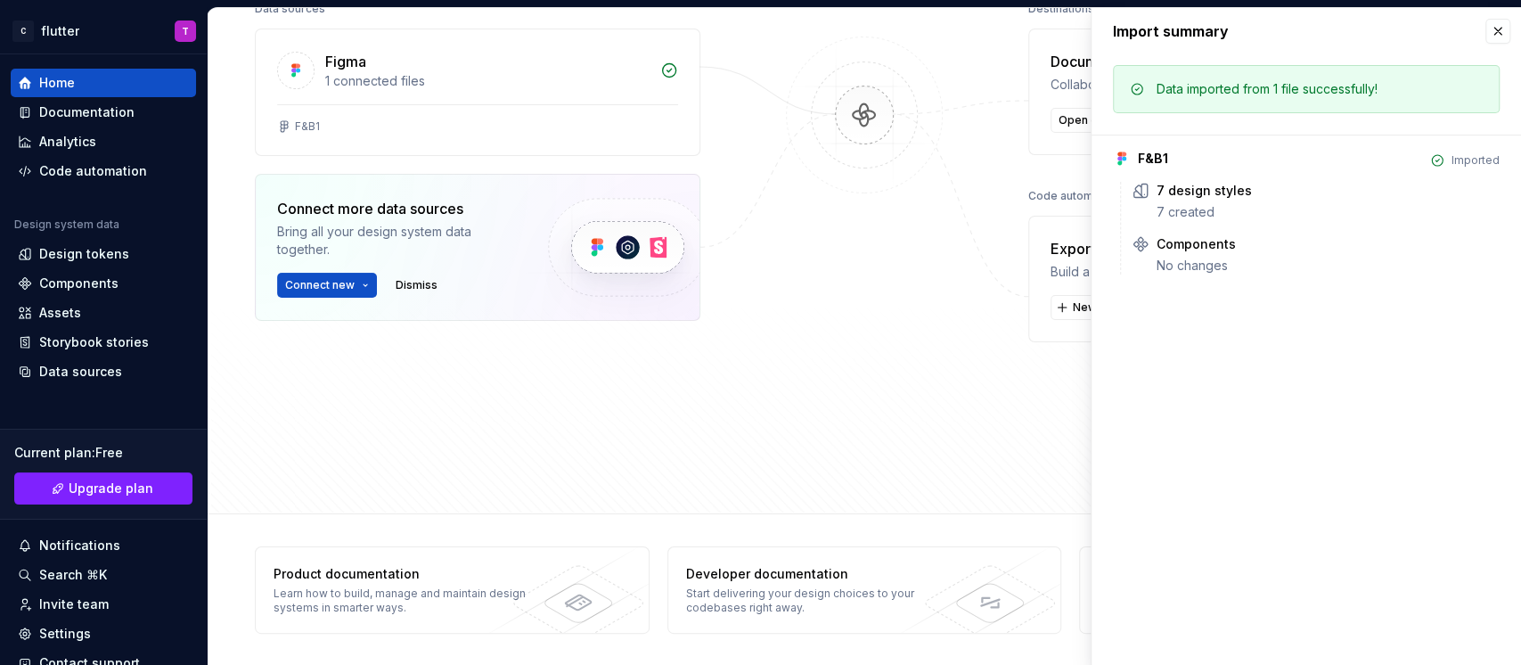
click at [1140, 44] on div "Import summary" at bounding box center [1307, 31] width 430 height 46
click at [1140, 34] on button "button" at bounding box center [1498, 31] width 25 height 25
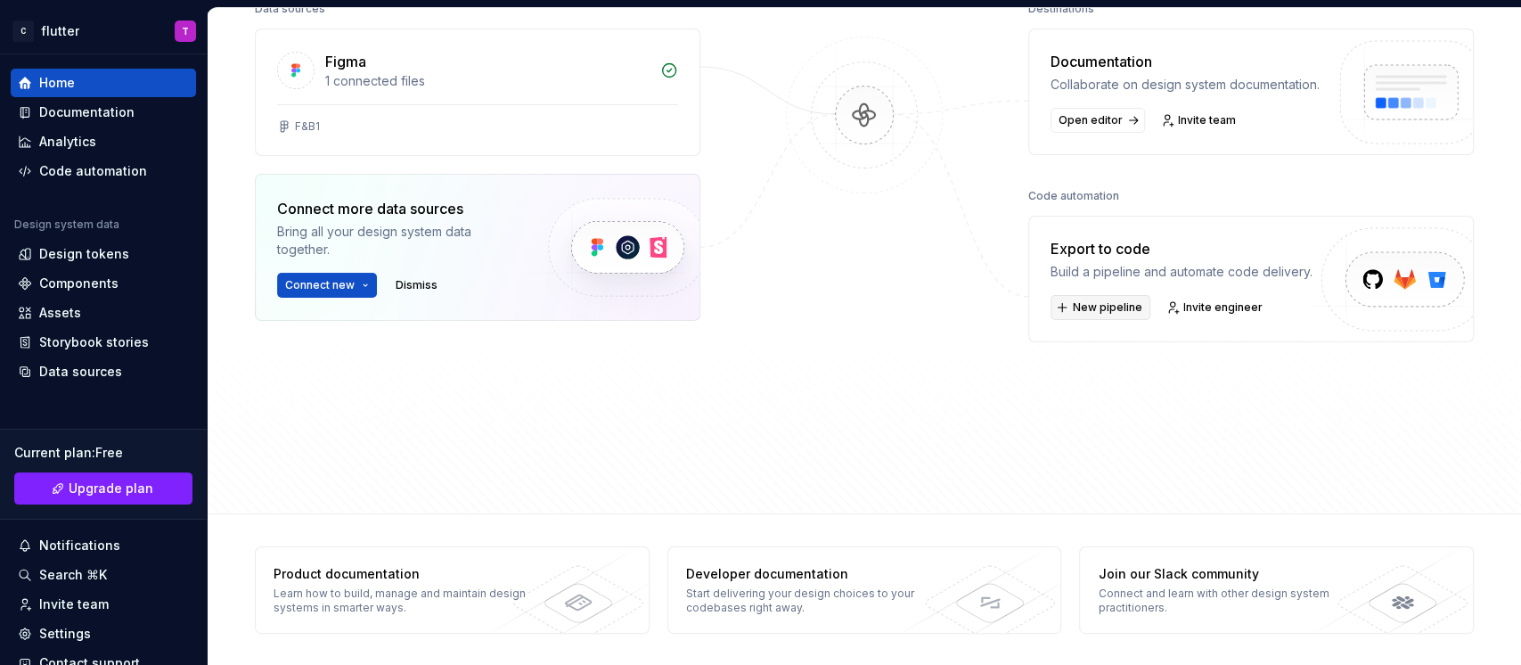
click at [1118, 320] on button "New pipeline" at bounding box center [1101, 307] width 100 height 25
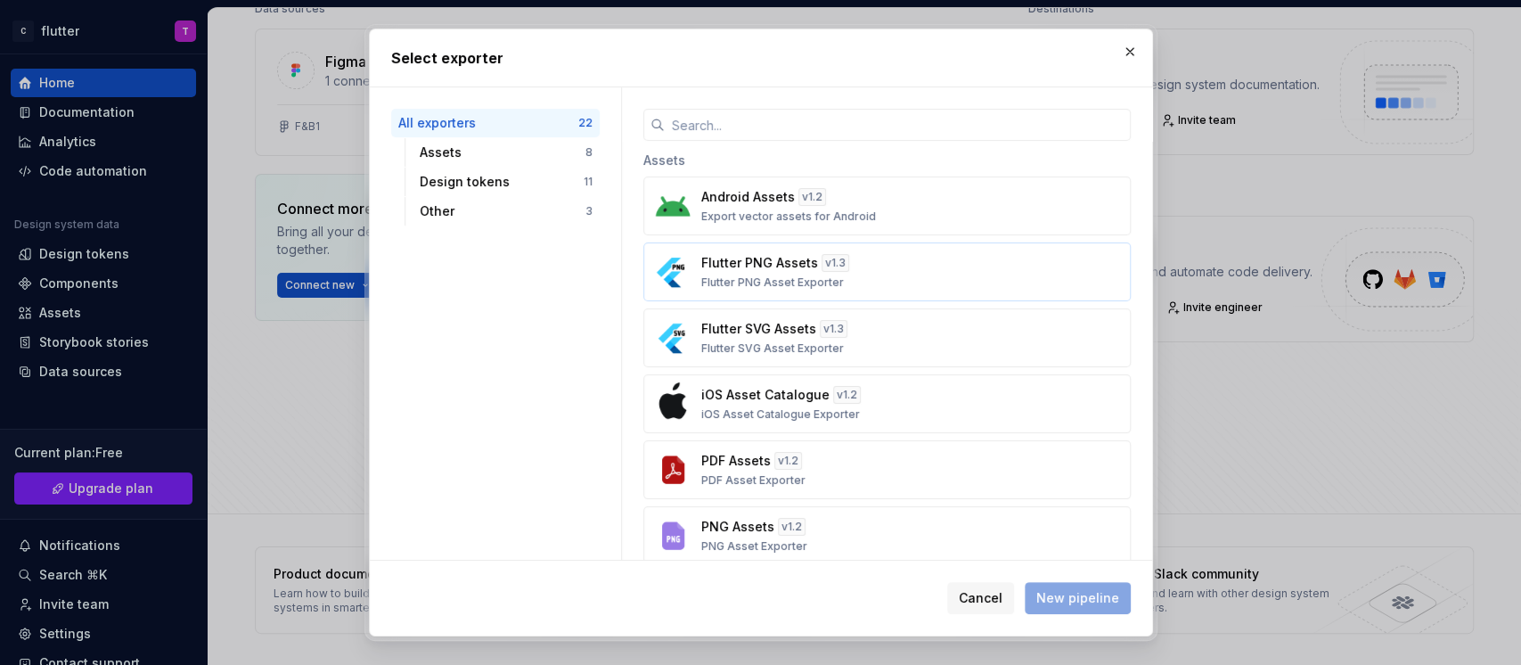
click at [898, 265] on div "Flutter PNG Assets v 1.3 Flutter PNG Asset Exporter" at bounding box center [881, 272] width 361 height 36
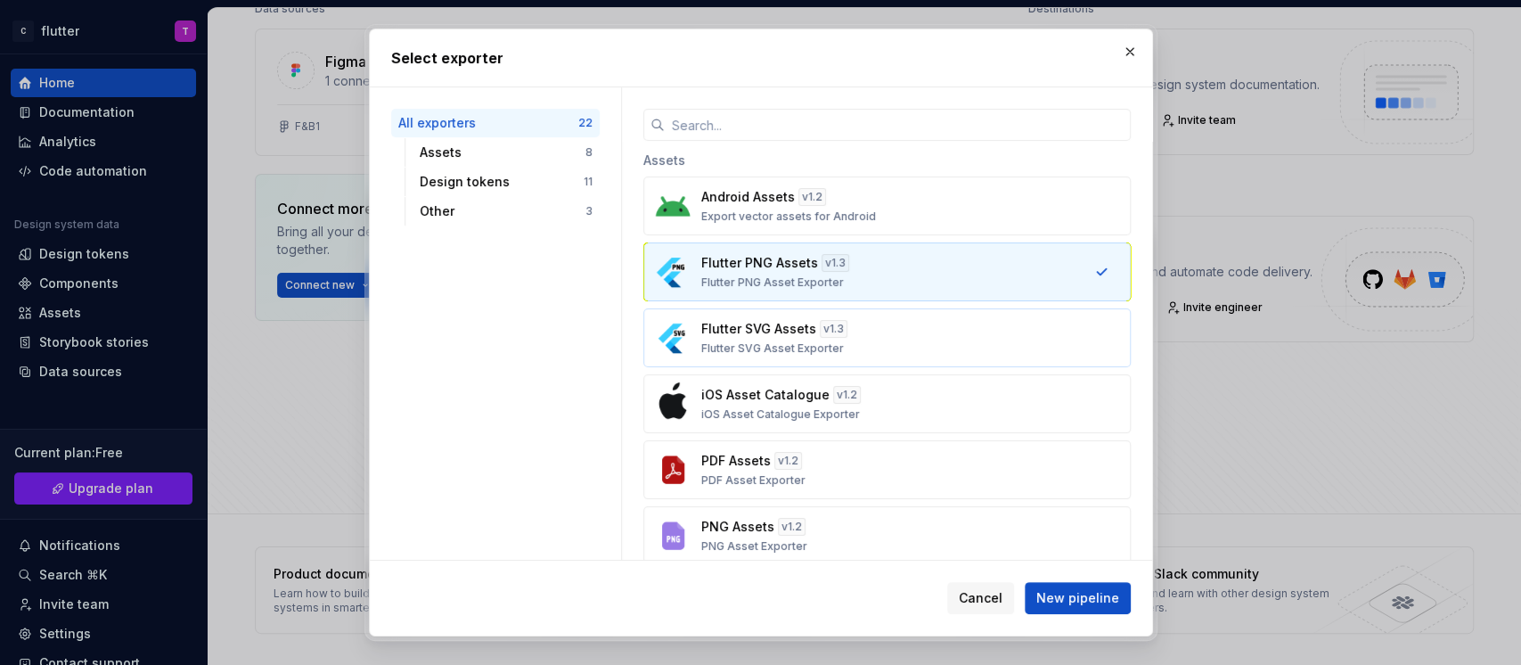
click at [898, 320] on div "Flutter SVG Assets v 1.3 Flutter SVG Asset Exporter" at bounding box center [881, 338] width 361 height 36
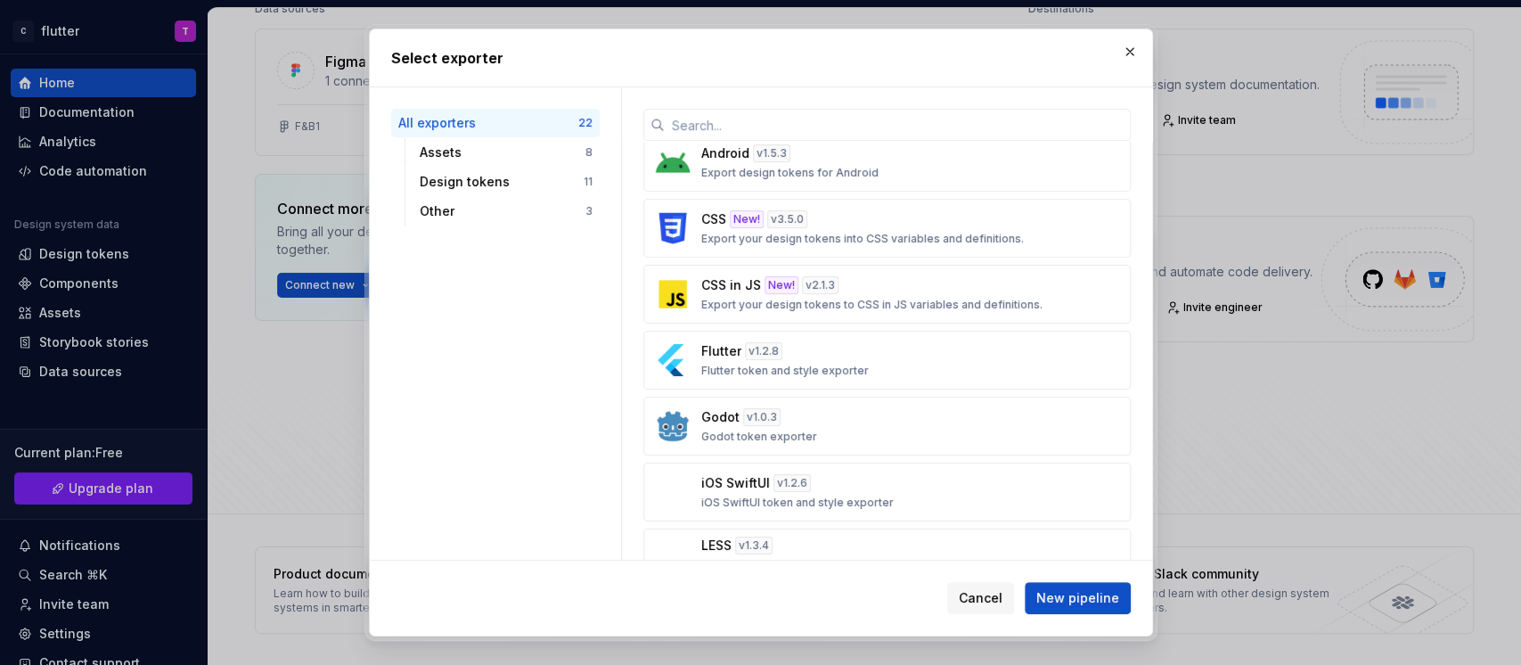
scroll to position [601, 0]
click at [847, 365] on p "Flutter token and style exporter" at bounding box center [785, 370] width 168 height 14
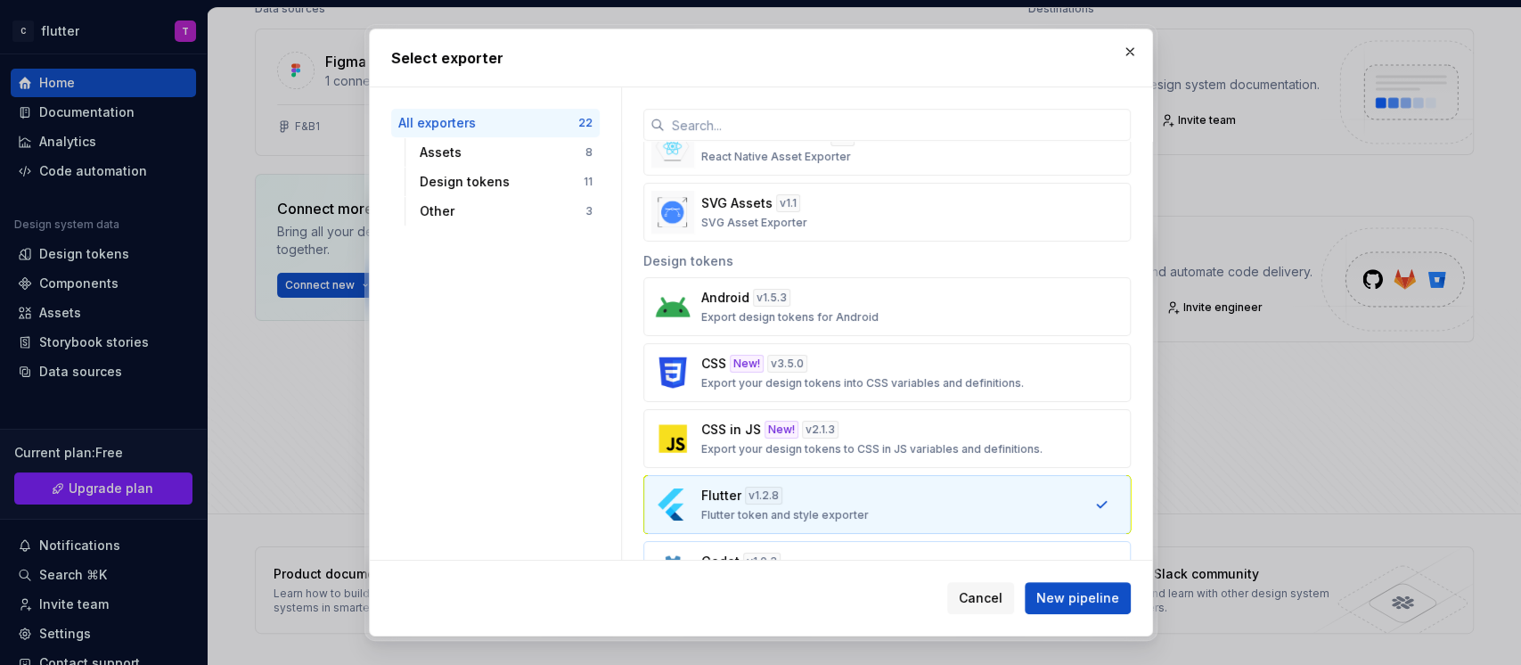
scroll to position [589, 0]
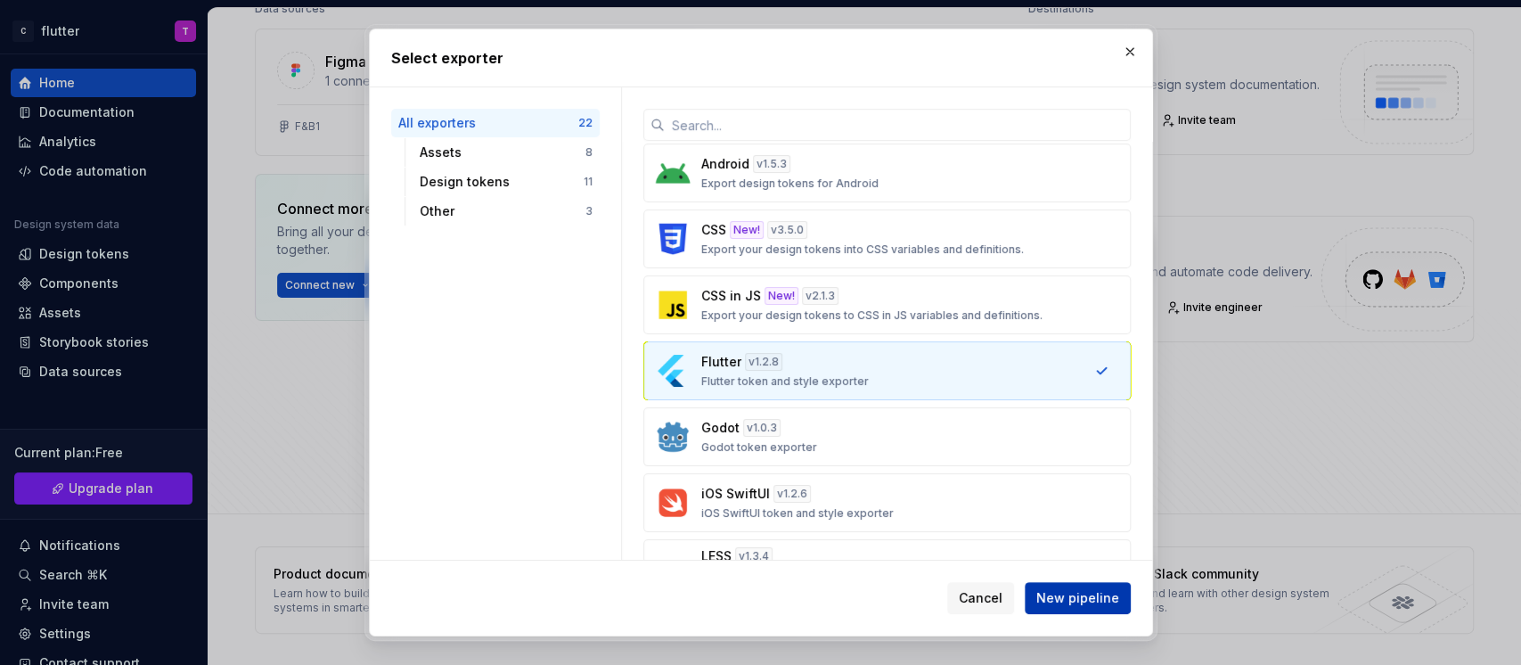
click at [1088, 497] on span "New pipeline" at bounding box center [1077, 598] width 83 height 18
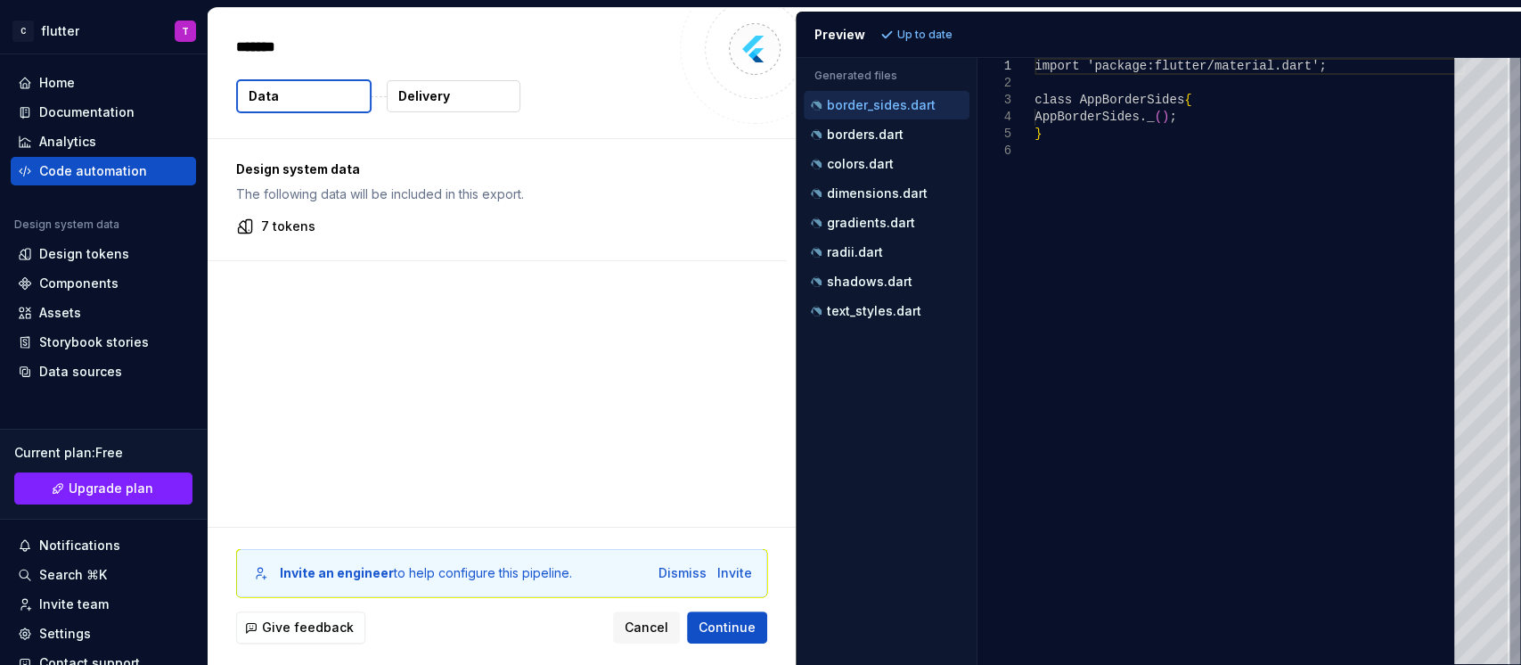
type textarea "*"
click at [735, 497] on span "Continue" at bounding box center [727, 627] width 57 height 18
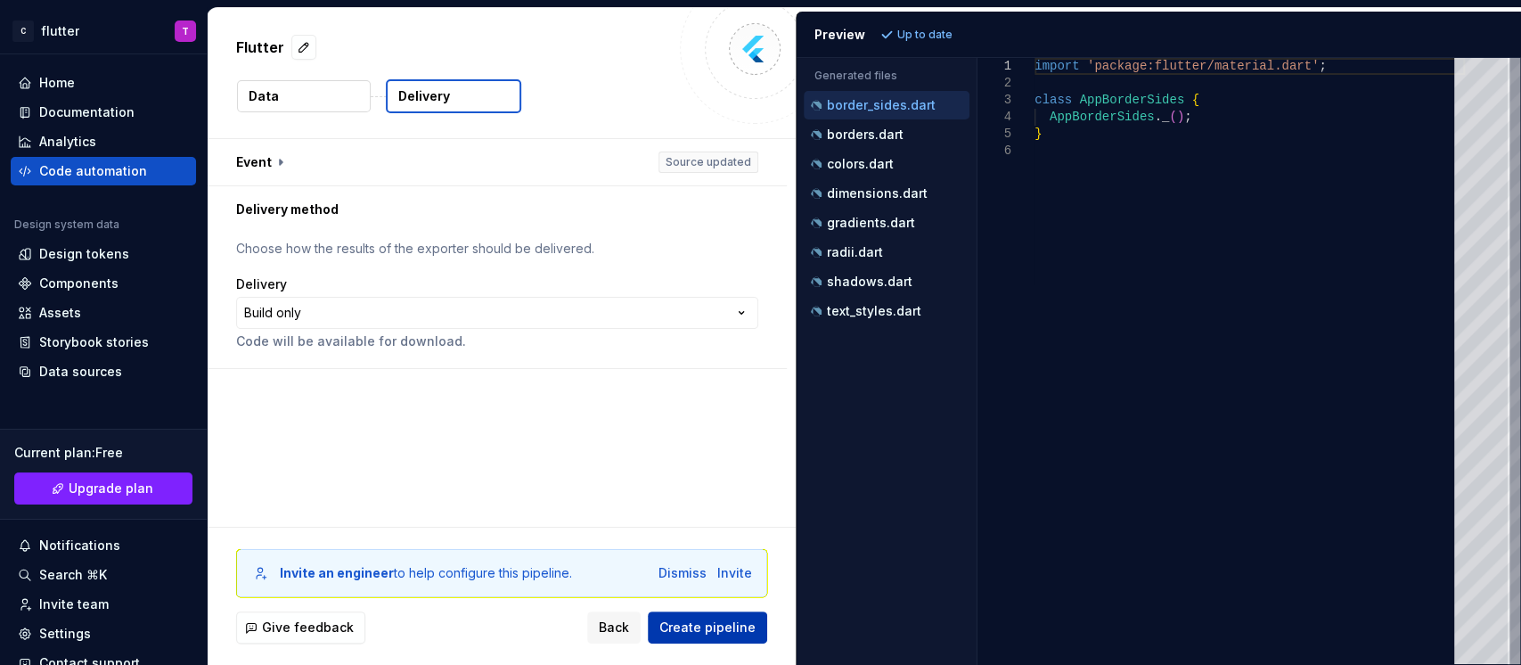
click at [735, 497] on span "Create pipeline" at bounding box center [707, 627] width 96 height 18
click at [653, 320] on div "**********" at bounding box center [497, 313] width 522 height 32
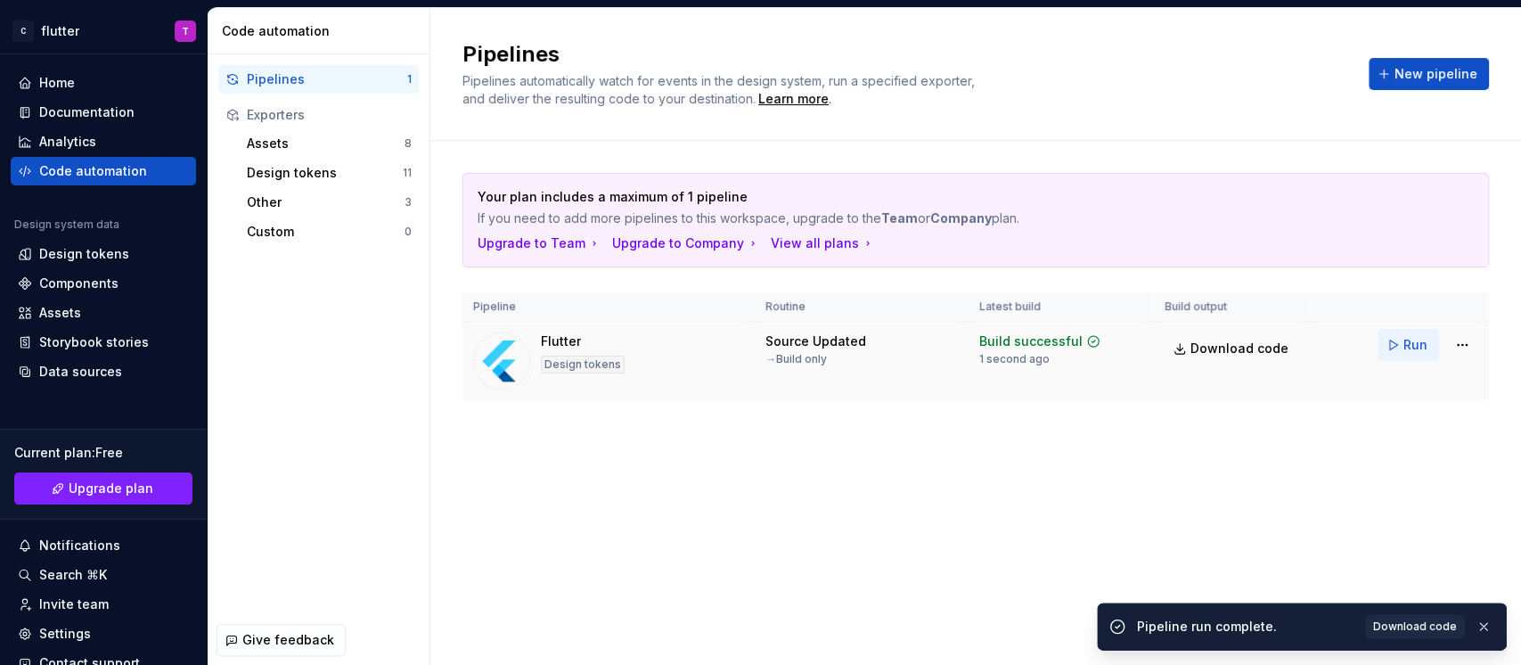
click at [1140, 347] on button "Run" at bounding box center [1408, 345] width 61 height 32
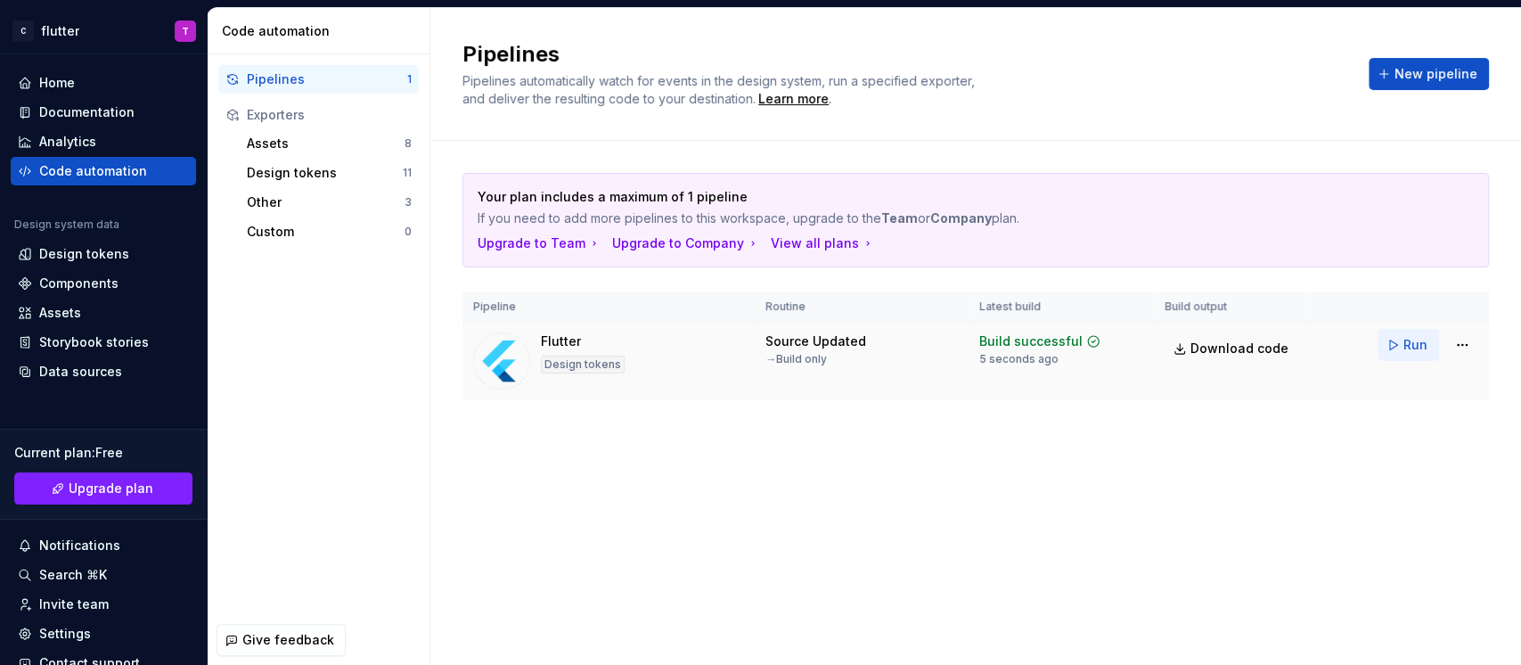
click at [1140, 339] on button "Run" at bounding box center [1408, 345] width 61 height 32
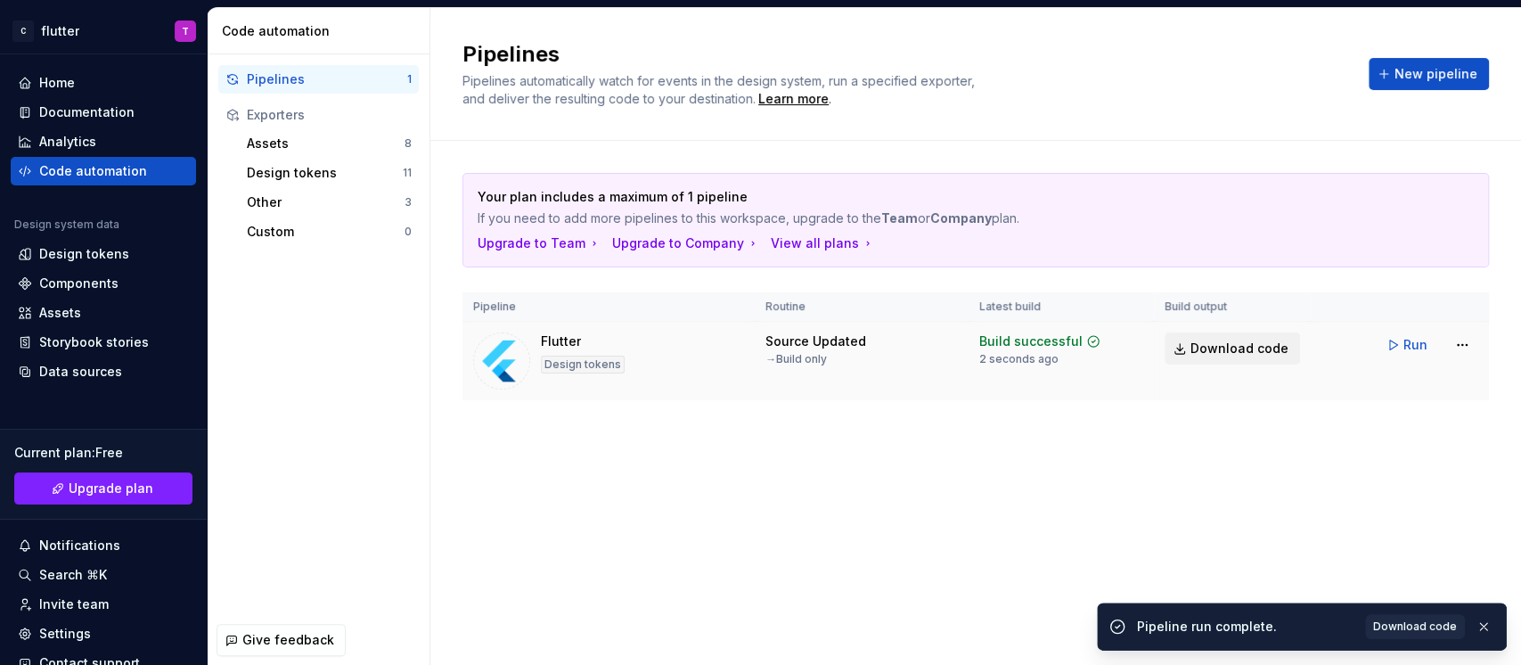
click at [1140, 340] on span "Download code" at bounding box center [1240, 349] width 98 height 18
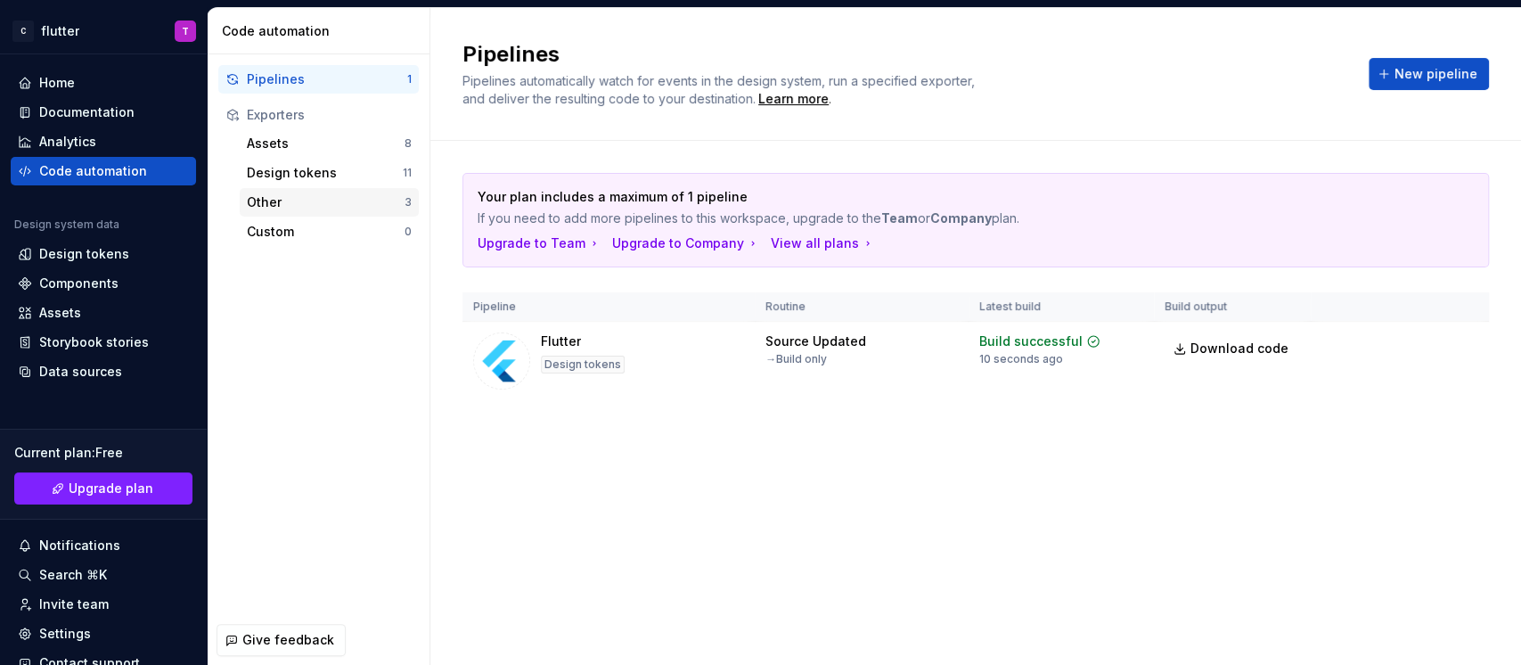
click at [338, 199] on div "Other" at bounding box center [326, 202] width 158 height 18
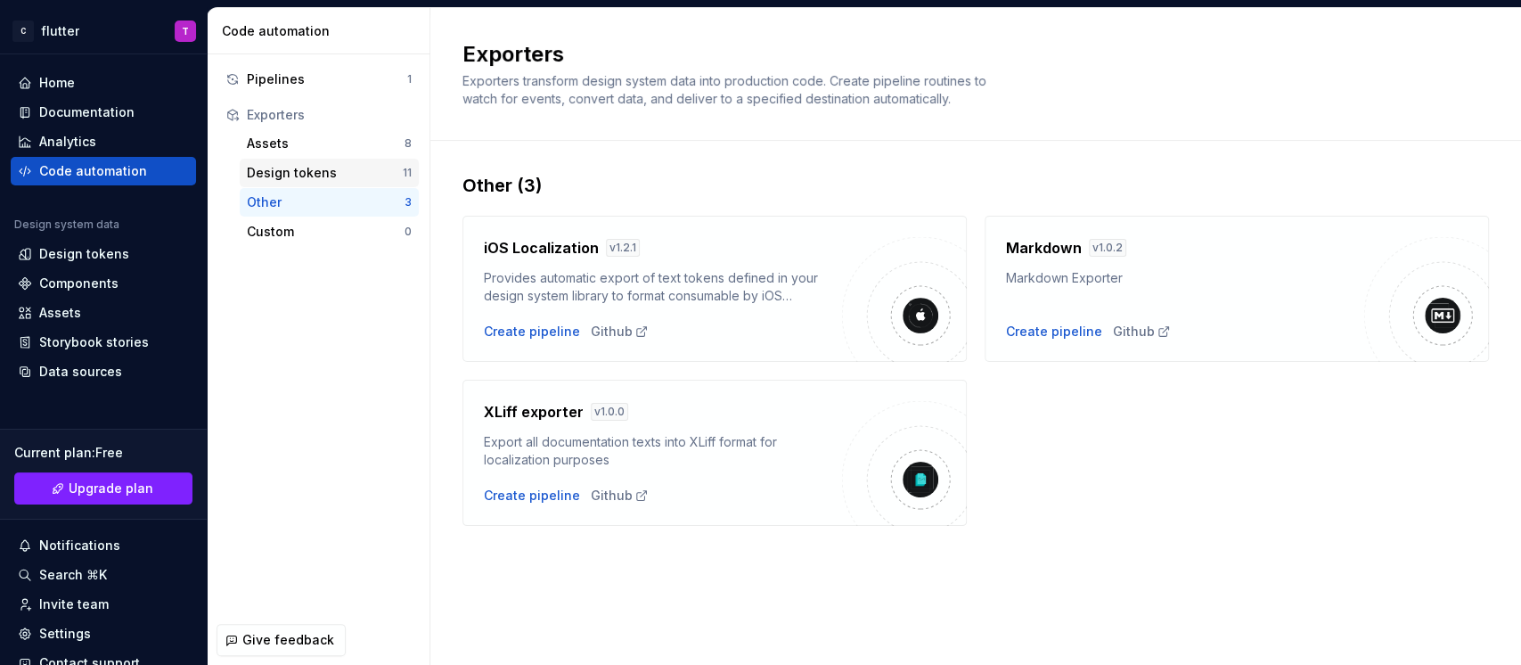
click at [307, 174] on div "Design tokens" at bounding box center [325, 173] width 156 height 18
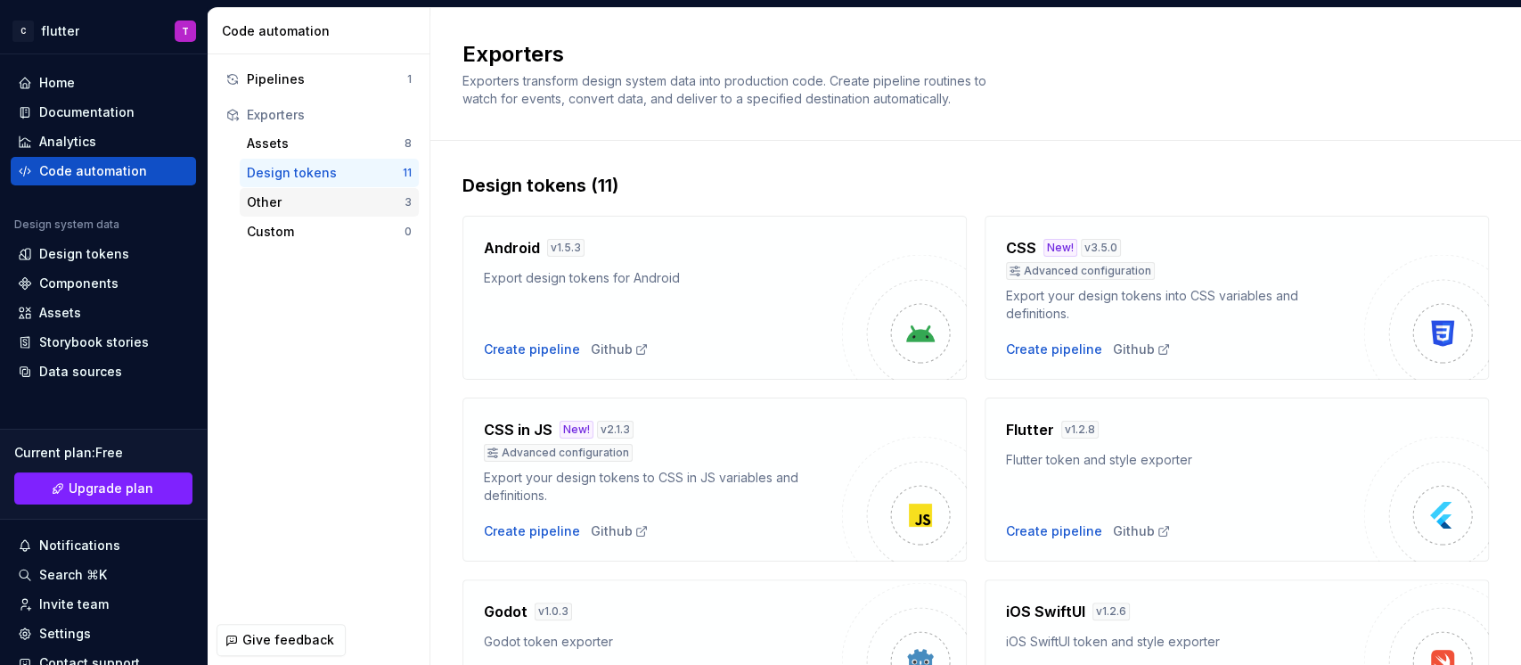
click at [348, 196] on div "Other" at bounding box center [326, 202] width 158 height 18
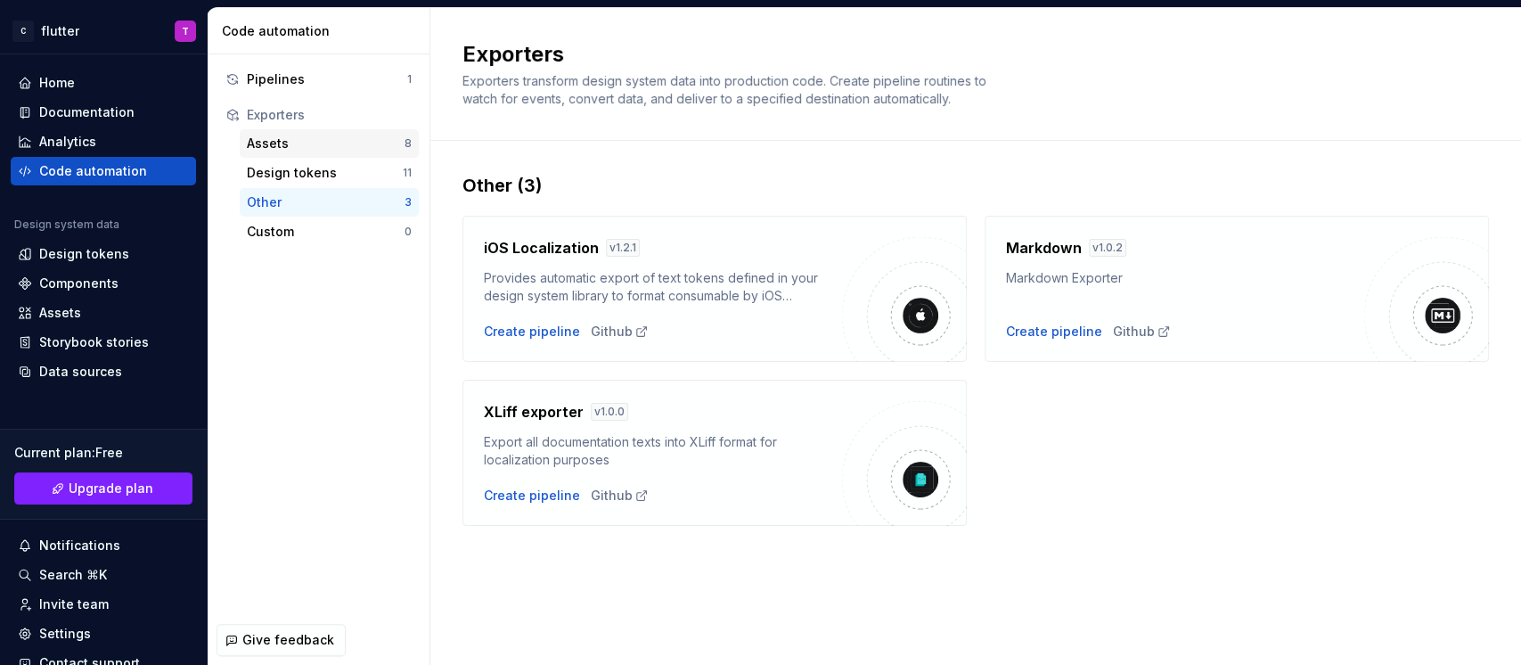
click at [320, 152] on div "Assets" at bounding box center [326, 144] width 158 height 18
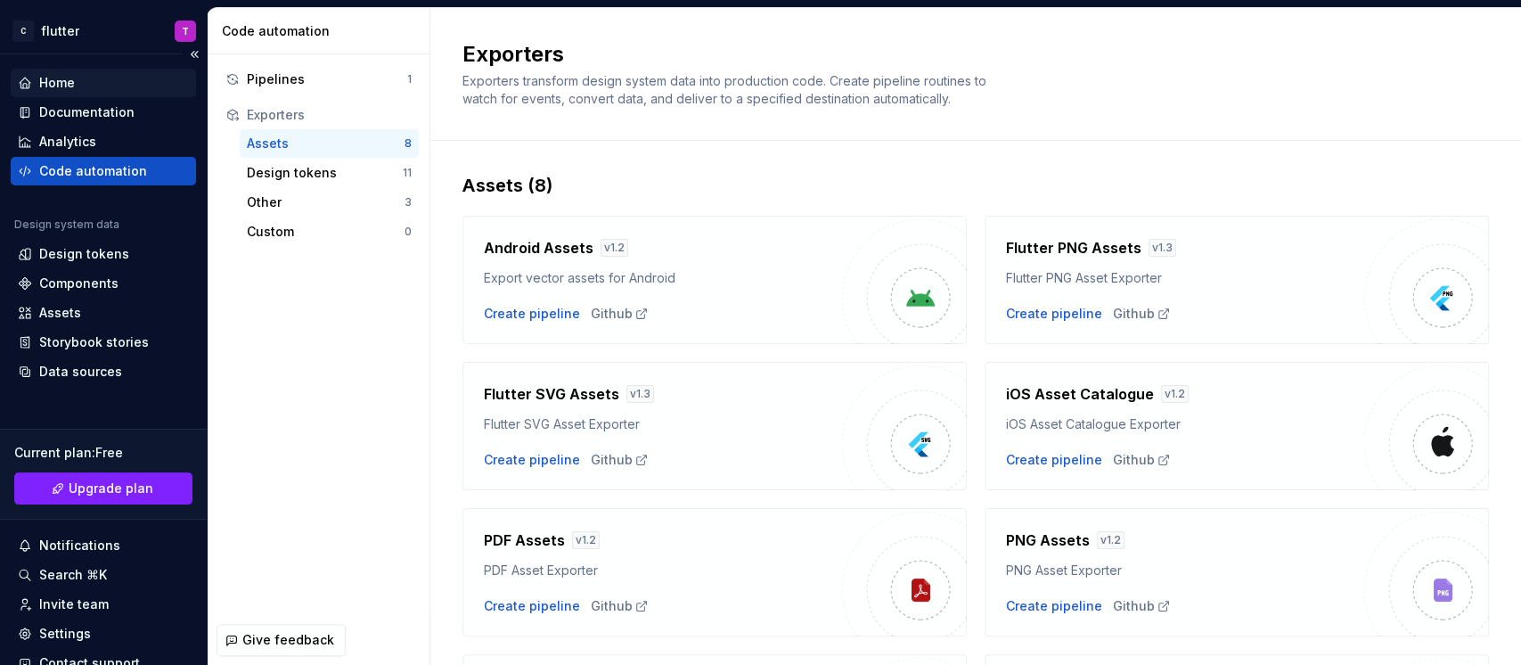
click at [93, 78] on div "Home" at bounding box center [103, 83] width 171 height 18
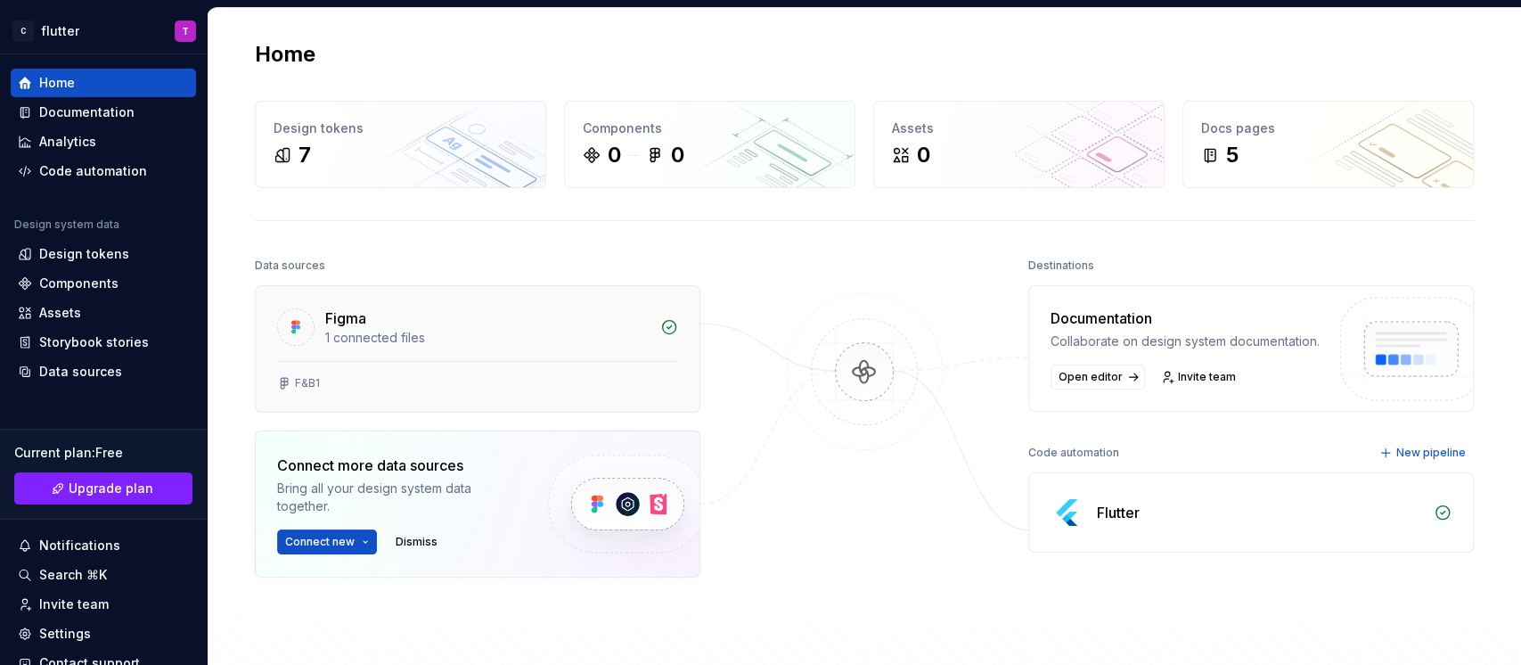
click at [536, 317] on div "Figma" at bounding box center [487, 317] width 324 height 21
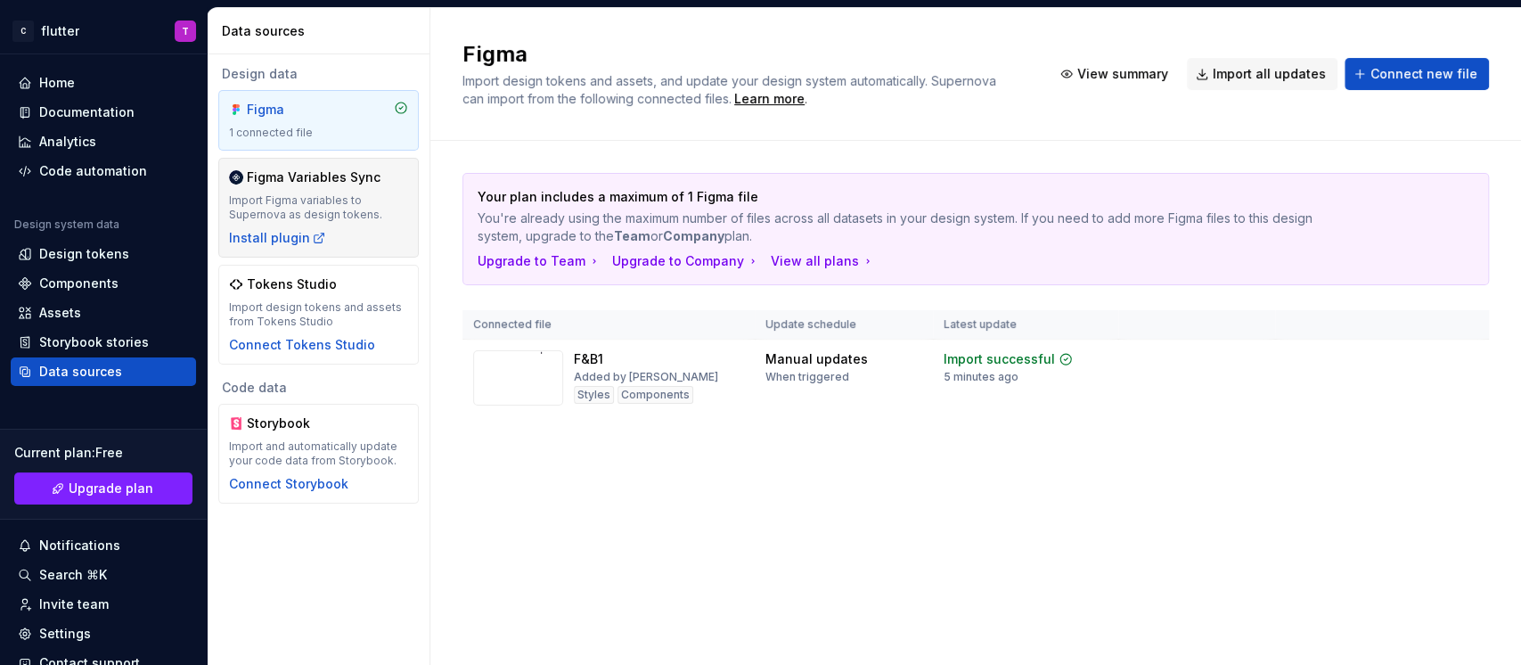
click at [374, 225] on div "Figma Variables Sync Import Figma variables to Supernova as design tokens. Inst…" at bounding box center [318, 207] width 179 height 78
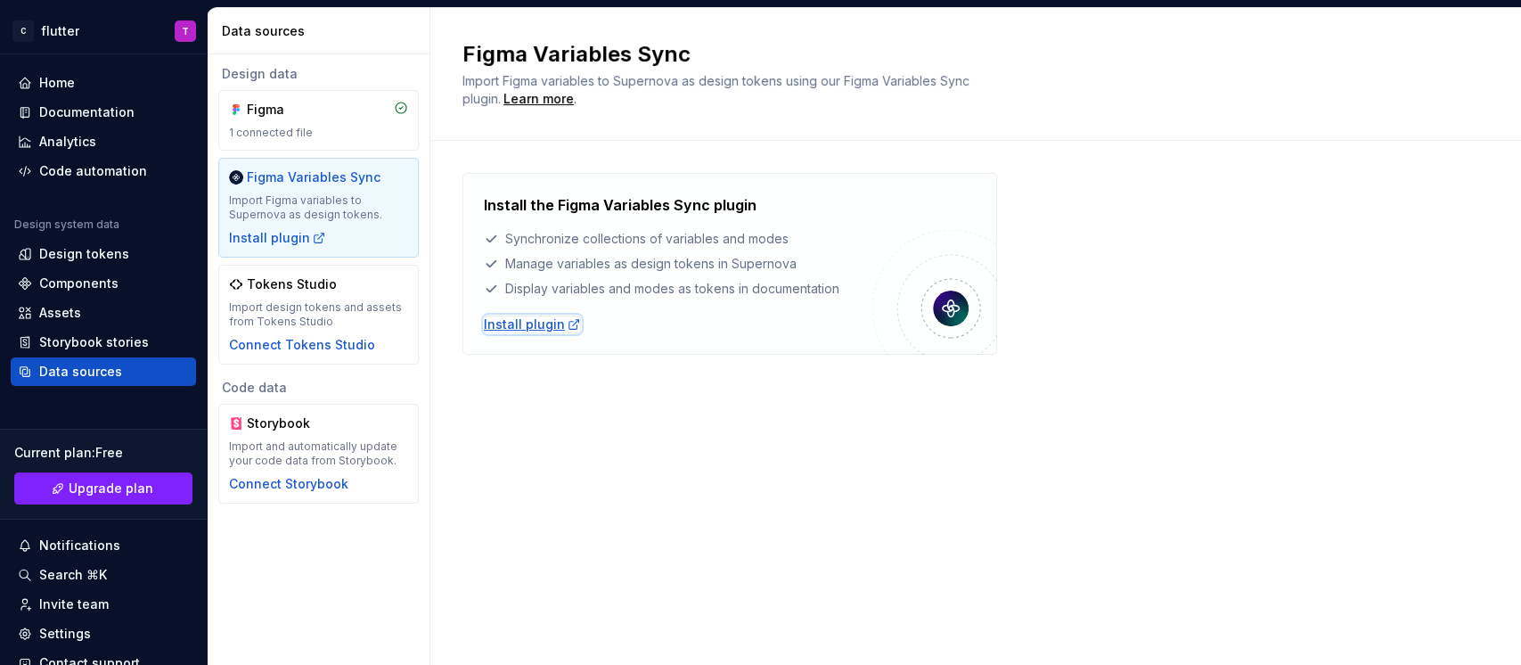
click at [523, 317] on div "Install plugin" at bounding box center [532, 324] width 97 height 18
